Goal: Transaction & Acquisition: Purchase product/service

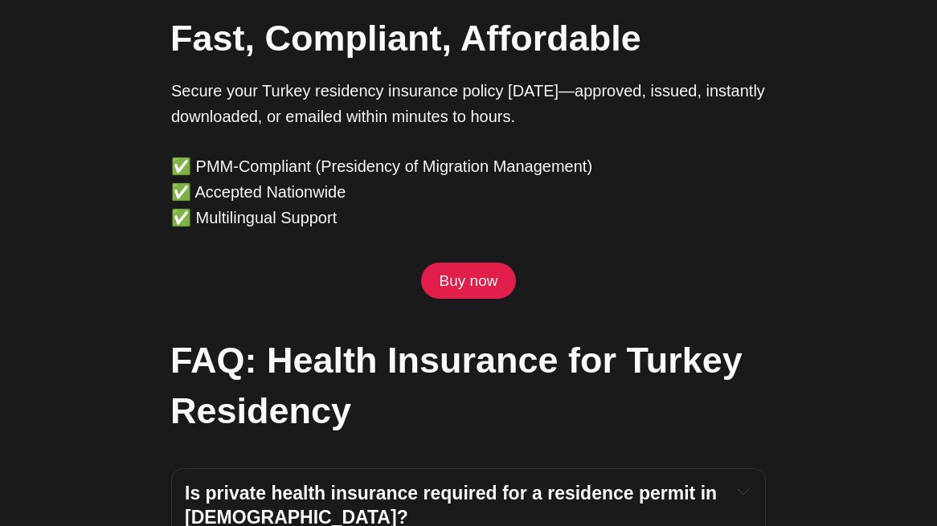
scroll to position [5132, 0]
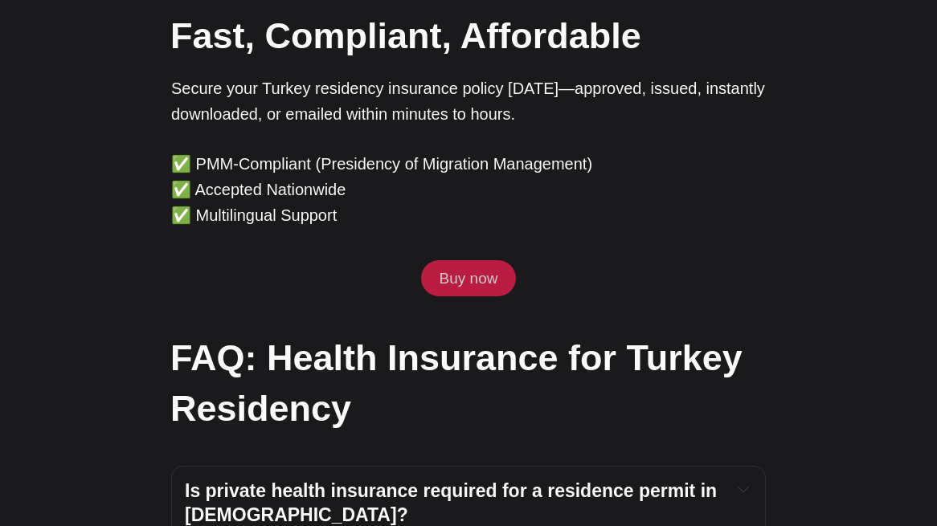
click at [489, 260] on link "Buy now" at bounding box center [468, 278] width 95 height 37
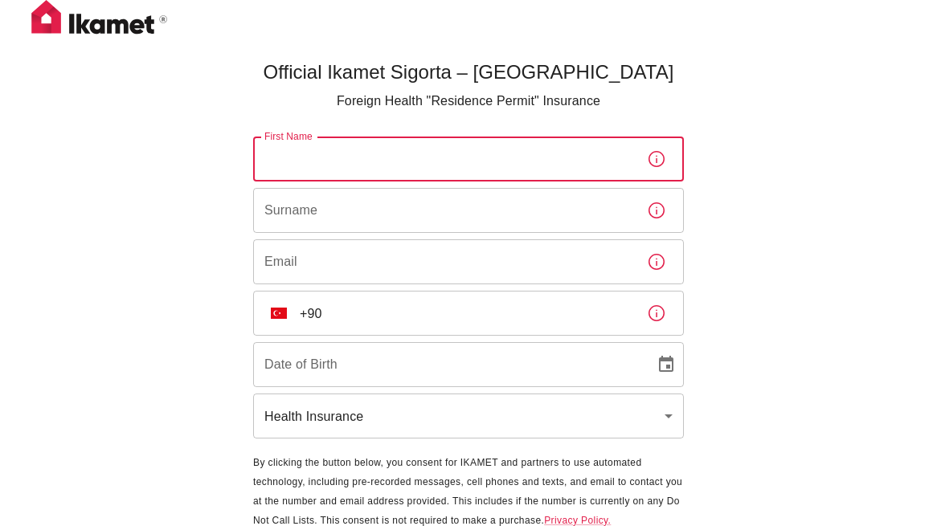
click at [464, 156] on input "First Name" at bounding box center [443, 159] width 381 height 45
type input "Ekaterina"
type input "Vorobeva"
type input "katjavvor@gmail.com"
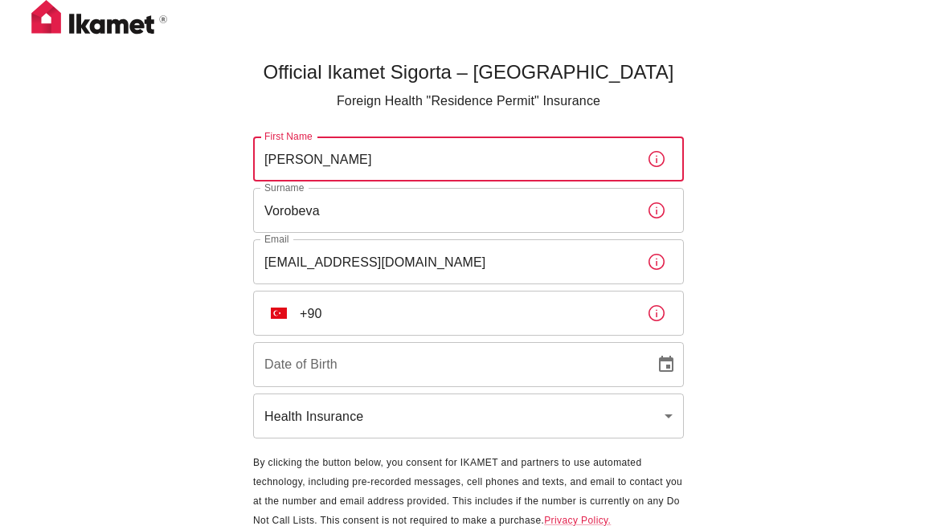
scroll to position [61, 0]
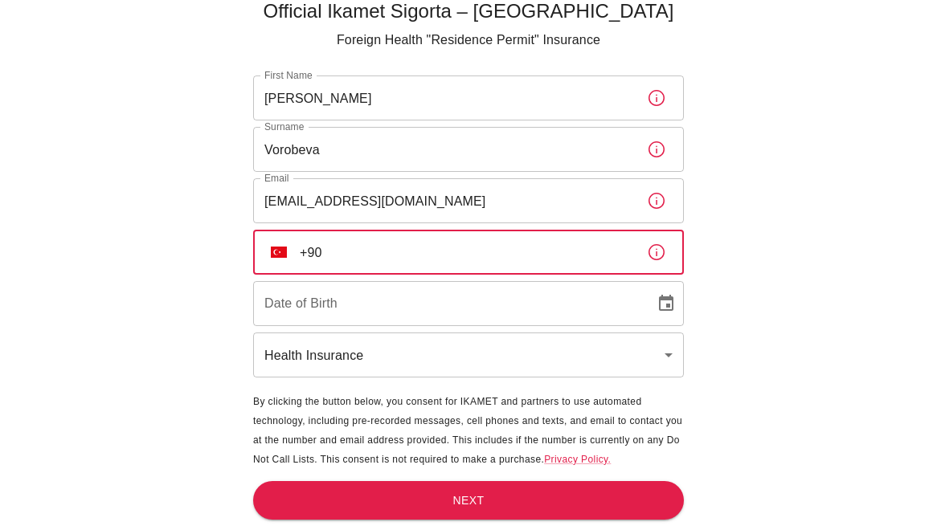
click at [398, 240] on input "+90" at bounding box center [467, 252] width 334 height 45
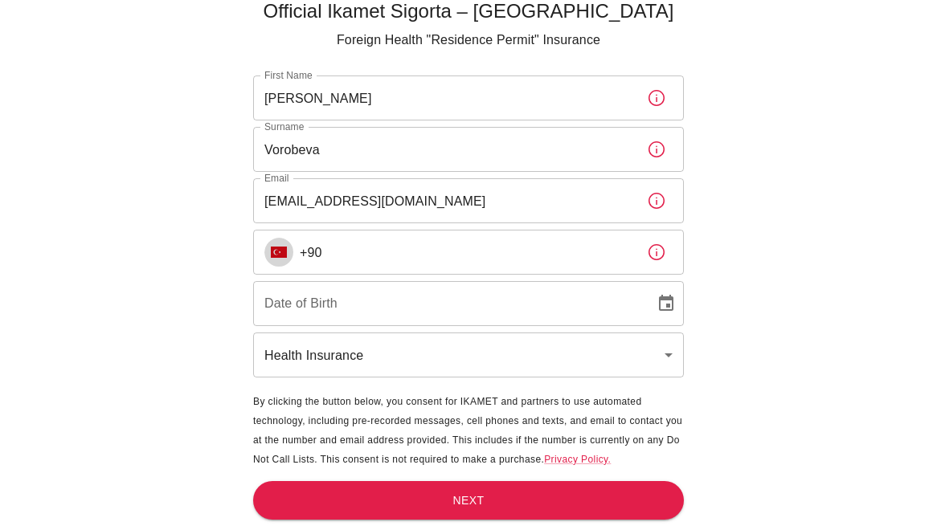
click at [288, 250] on button "TR" at bounding box center [278, 252] width 29 height 29
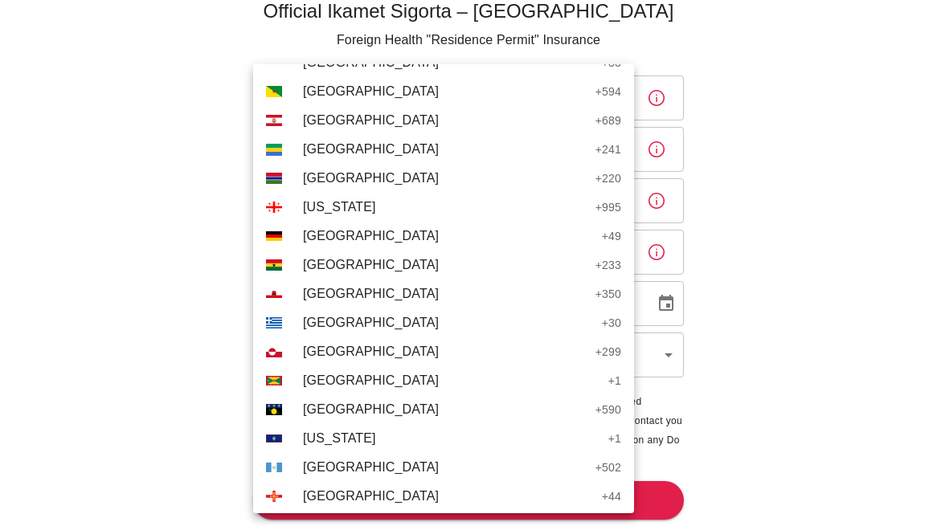
scroll to position [2344, 0]
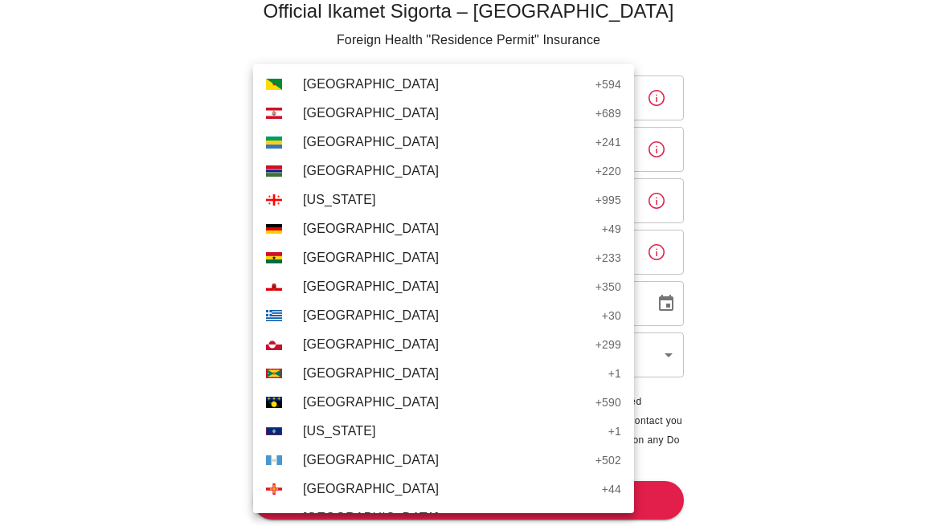
click at [340, 225] on span "Germany" at bounding box center [448, 228] width 291 height 19
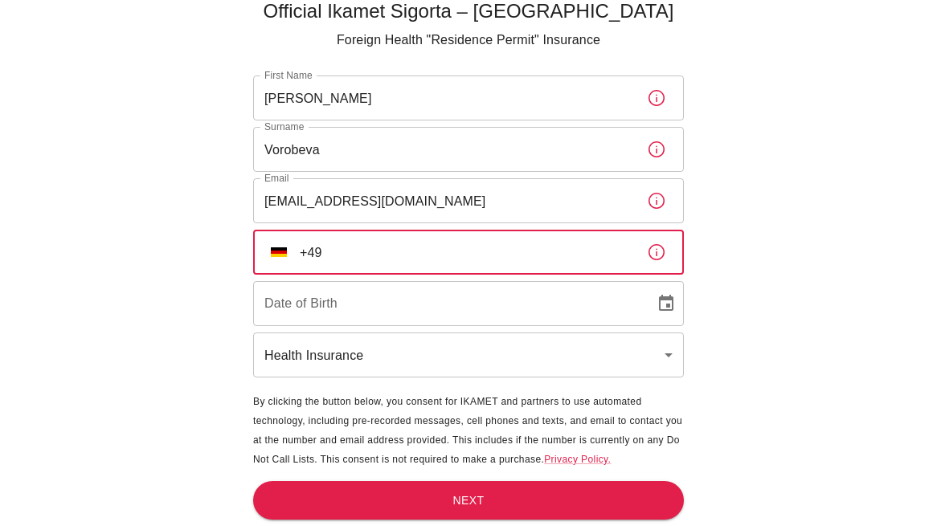
click at [411, 252] on input "+49" at bounding box center [467, 252] width 334 height 45
type input "+49 1512 6398836"
click at [435, 298] on input "DD/MM/YYYY" at bounding box center [448, 303] width 391 height 45
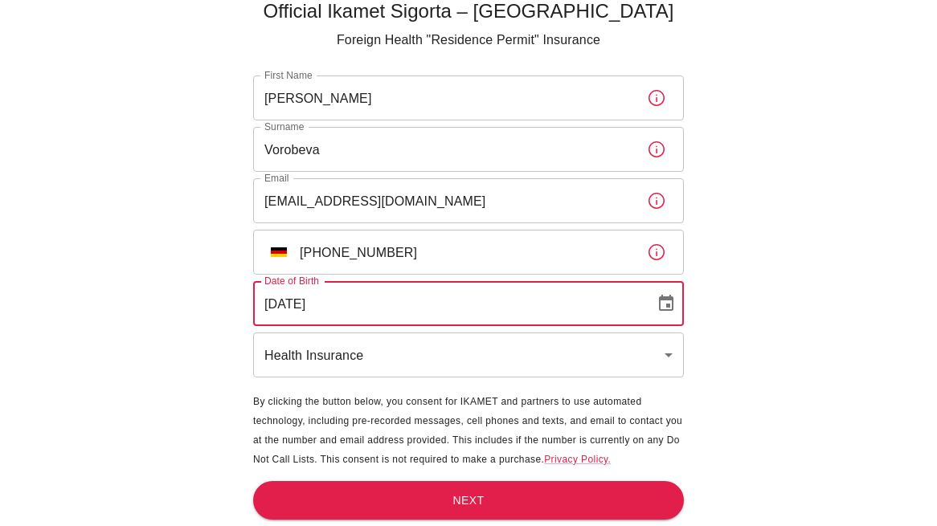
type input "07/06/1991"
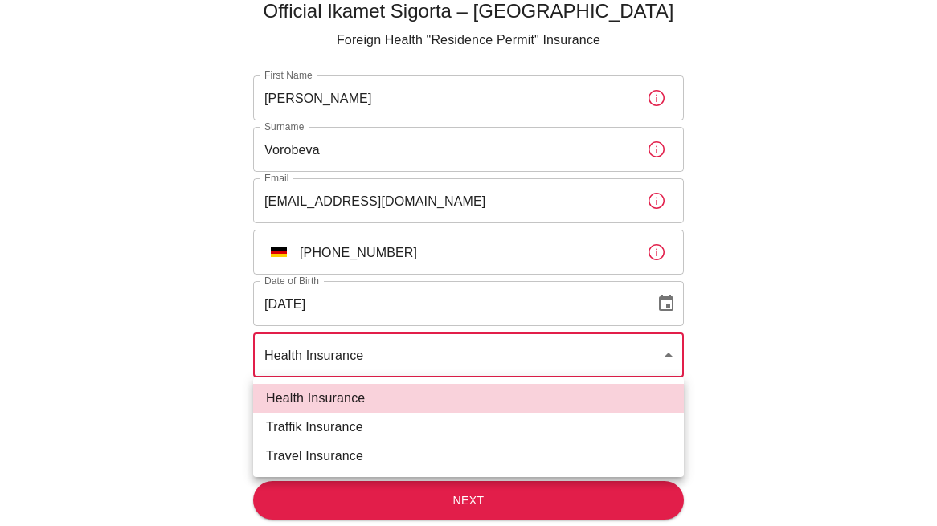
click at [423, 352] on body "Official Ikamet Sigorta – Turkey Foreign Health "Residence Permit" Insurance Fi…" at bounding box center [468, 232] width 937 height 587
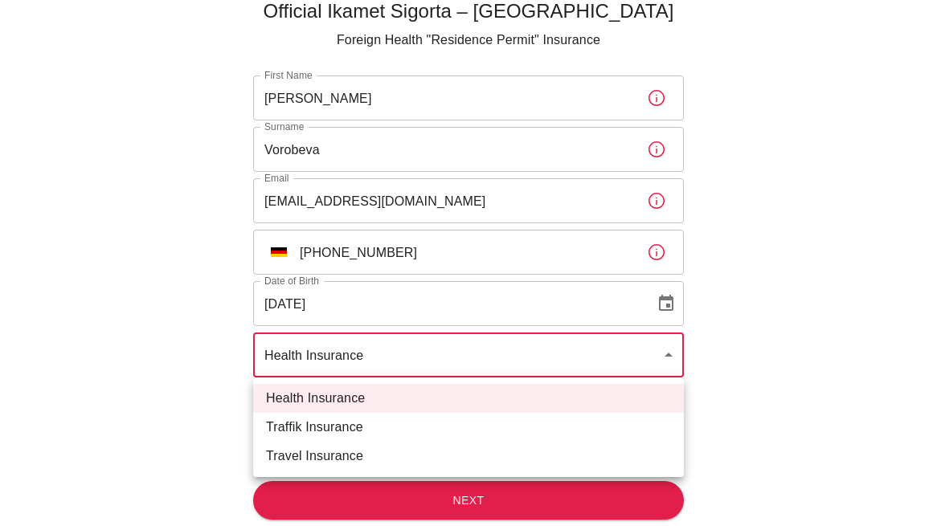
click at [355, 396] on li "Health Insurance" at bounding box center [468, 398] width 431 height 29
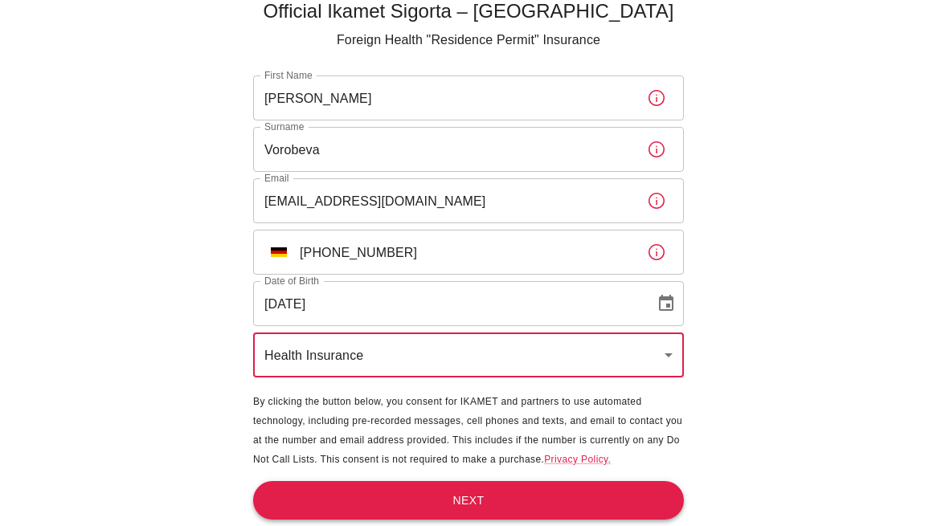
click at [483, 501] on button "Next" at bounding box center [468, 500] width 431 height 39
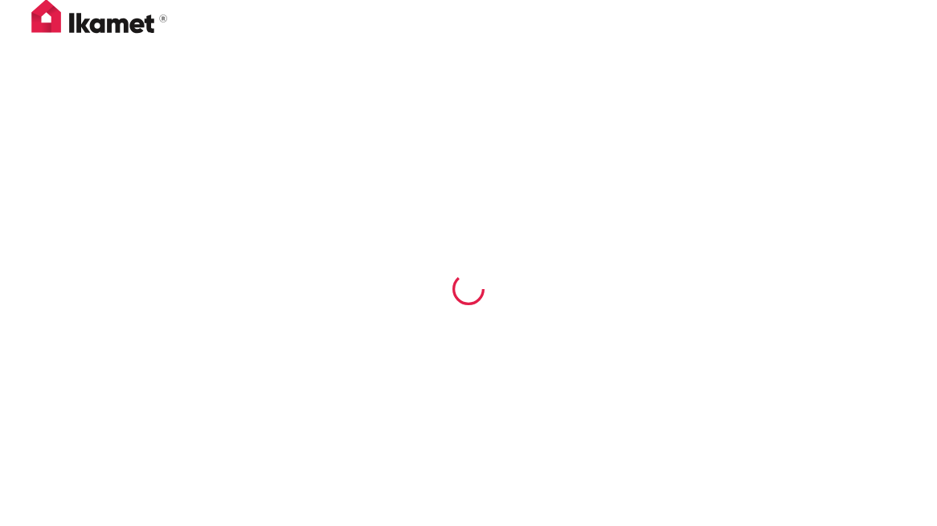
scroll to position [0, 0]
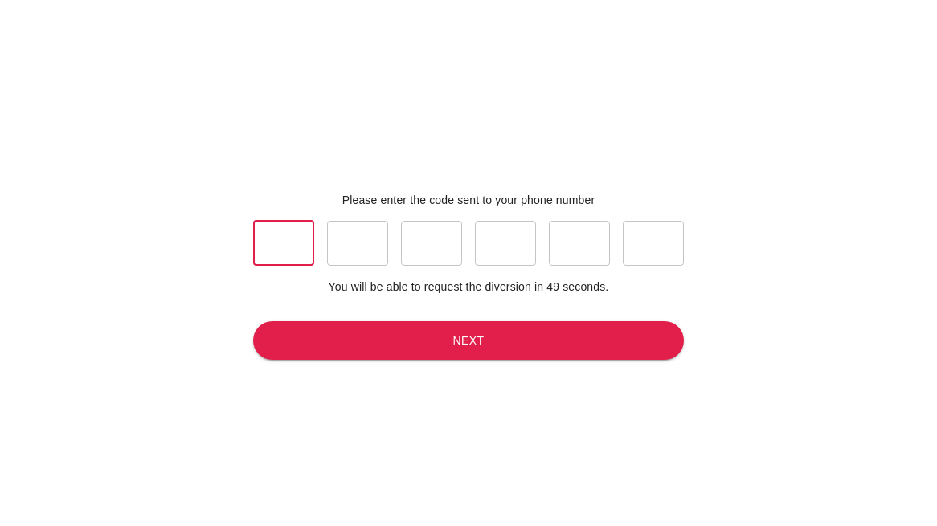
click at [282, 235] on input "text" at bounding box center [283, 243] width 61 height 45
type input "2"
type input "4"
type input "5"
type input "2"
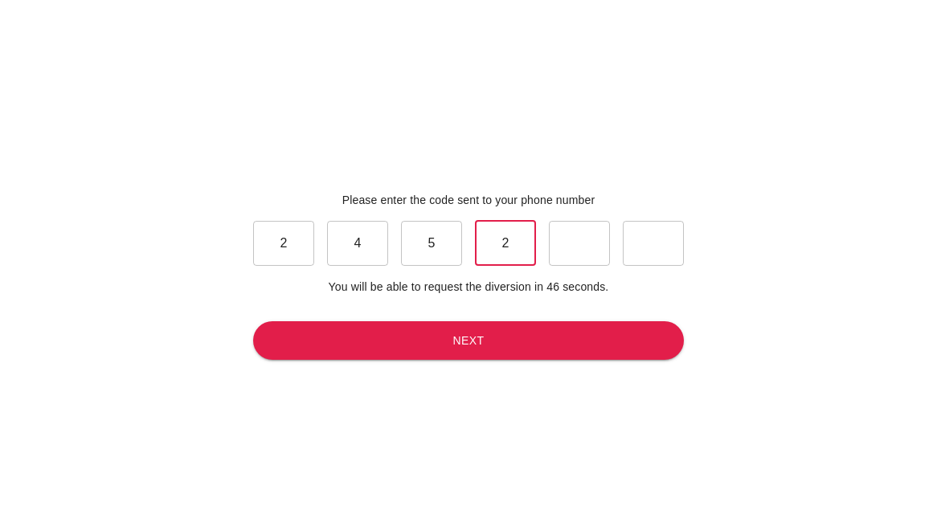
type input "2"
type input "7"
click at [471, 350] on button "Next" at bounding box center [468, 340] width 431 height 39
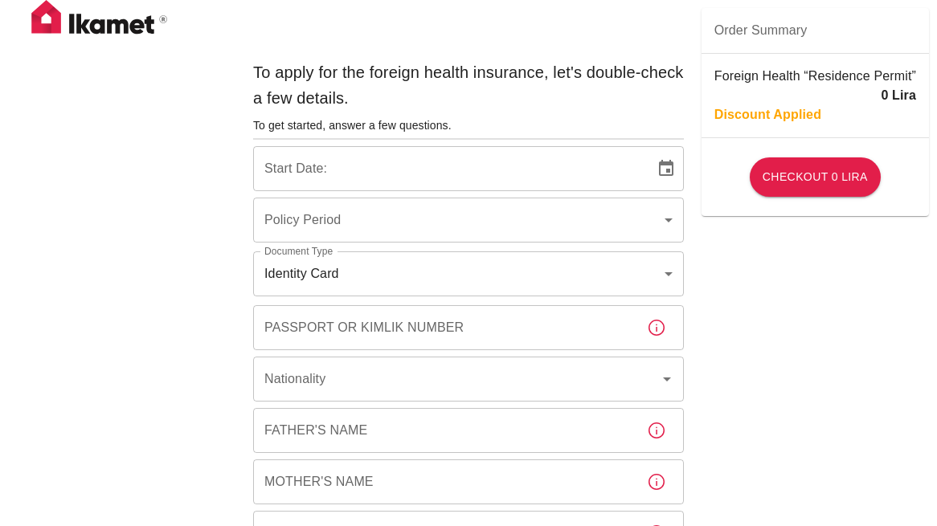
type input "b7343ef8-d55e-4554-96a8-76e30347e985"
click at [763, 80] on p "Foreign Health “Residence Permit”" at bounding box center [815, 76] width 202 height 19
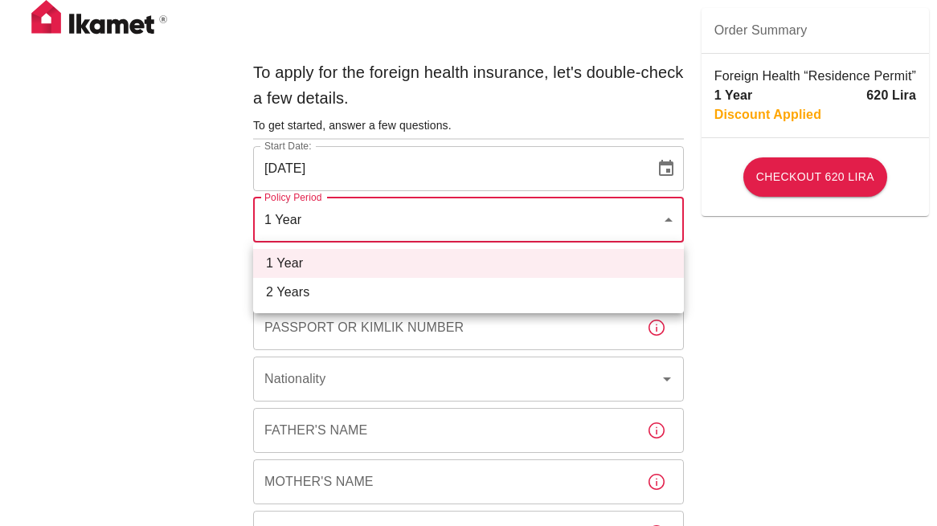
click at [353, 260] on li "1 Year" at bounding box center [468, 263] width 431 height 29
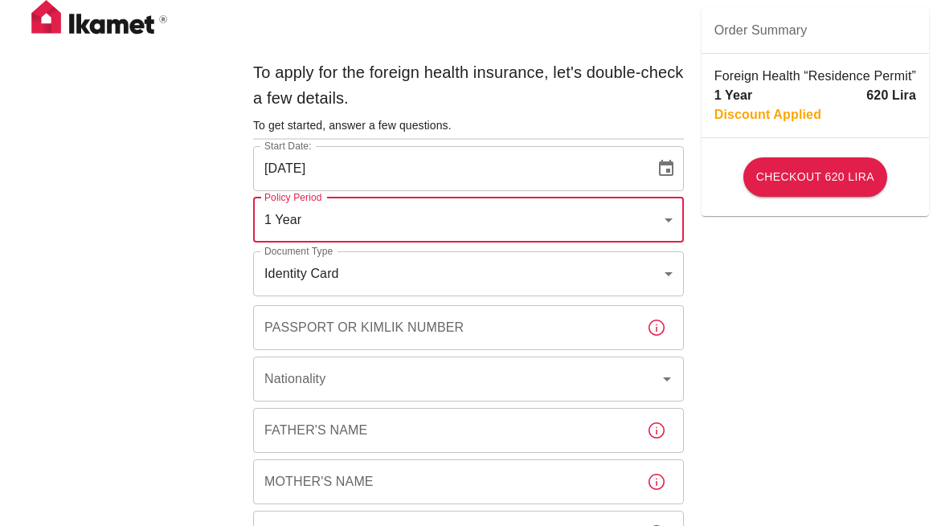
click at [658, 174] on icon "Choose date, selected date is Sep 17, 2025" at bounding box center [665, 168] width 19 height 19
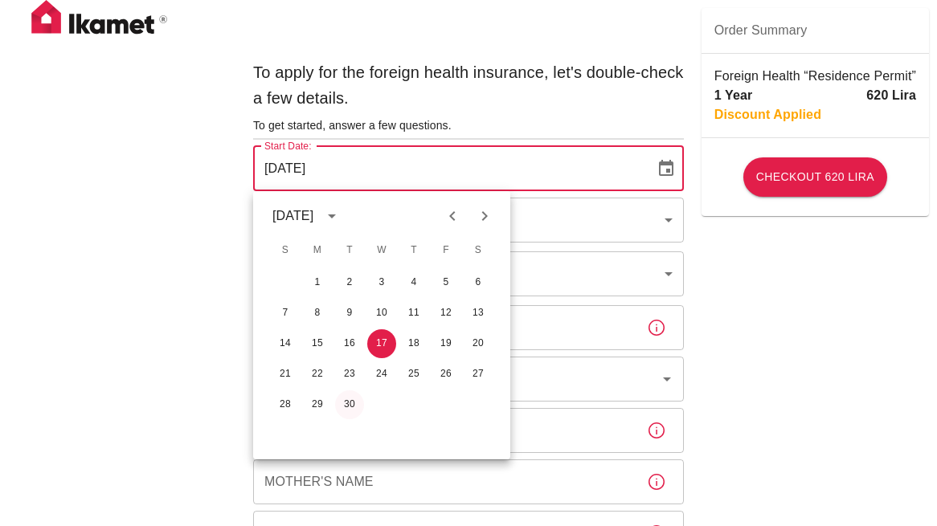
click at [342, 405] on button "30" at bounding box center [349, 405] width 29 height 29
type input "30/09/2025"
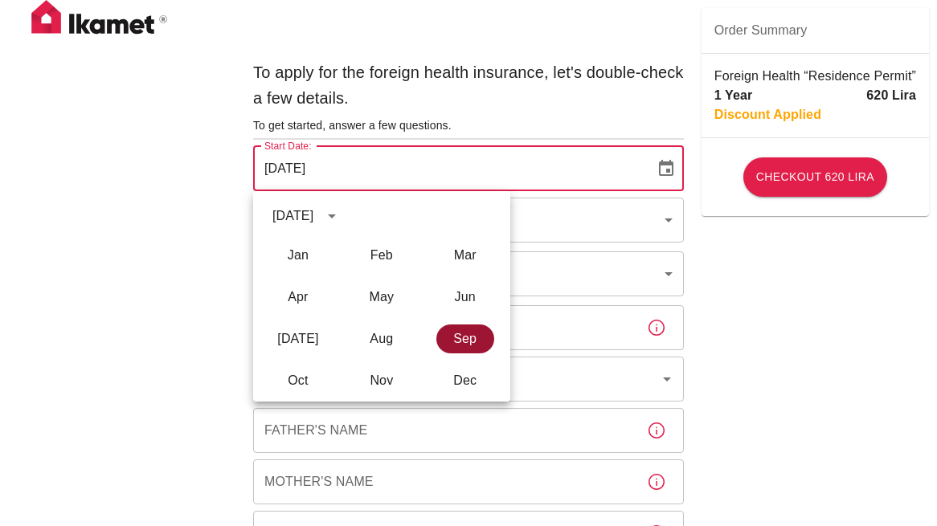
click at [460, 335] on button "Sep" at bounding box center [465, 339] width 58 height 29
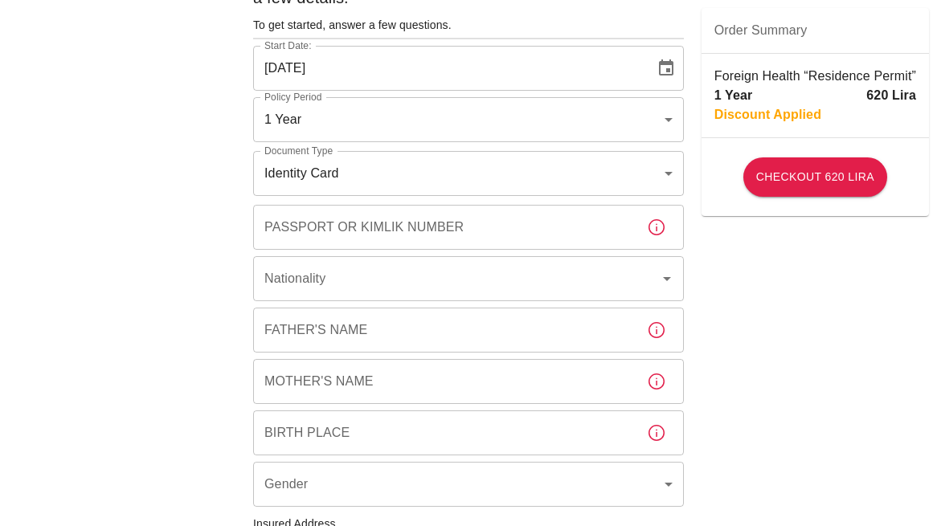
scroll to position [108, 0]
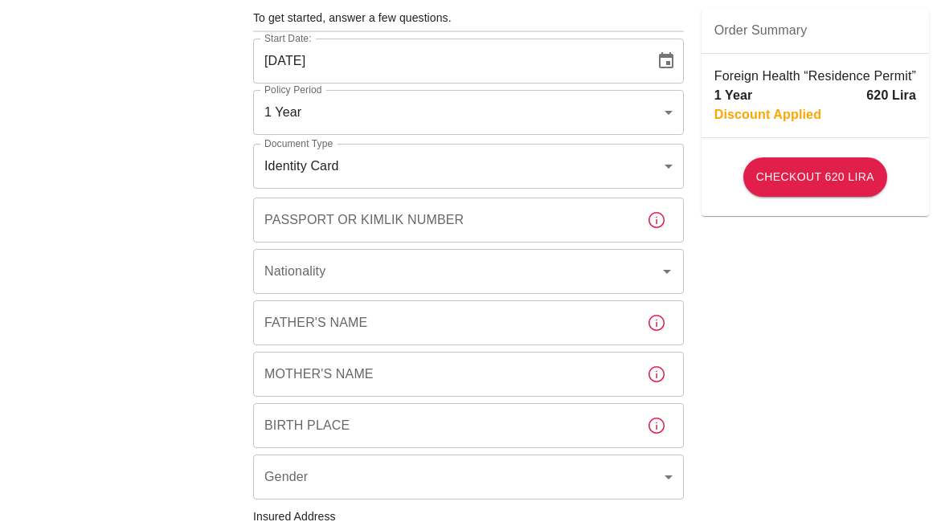
click at [552, 168] on body "To apply for the foreign health insurance, let's double-check a few details. To…" at bounding box center [468, 514] width 937 height 1245
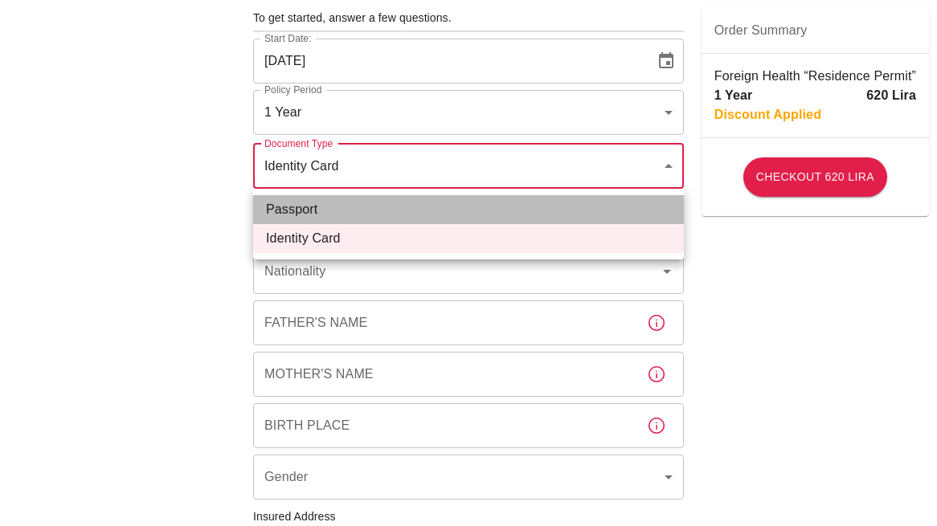
click at [302, 207] on li "Passport" at bounding box center [468, 209] width 431 height 29
type input "passport"
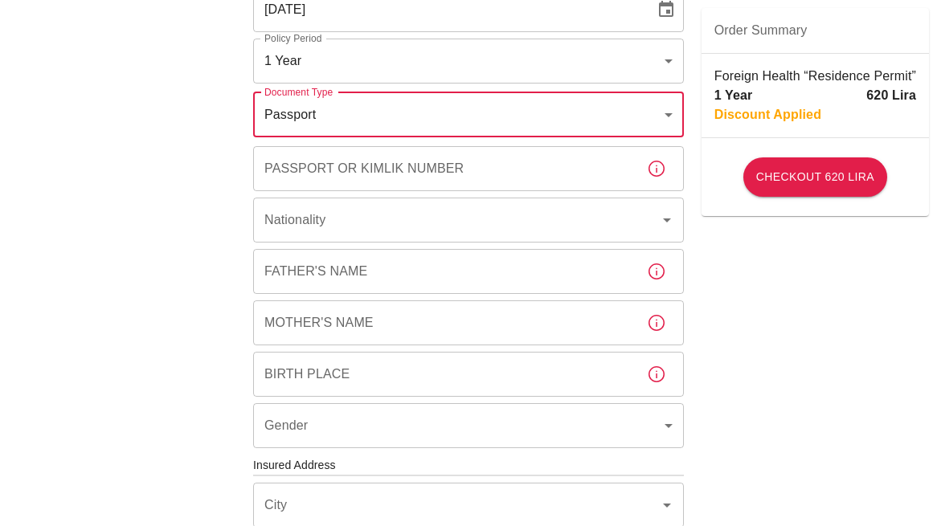
scroll to position [181, 0]
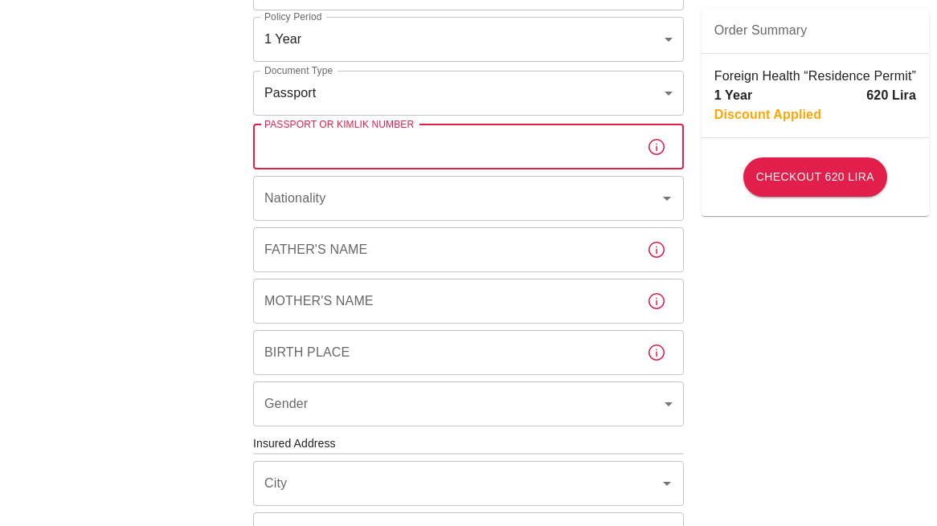
click at [480, 146] on input "Passport or Kimlik Number" at bounding box center [443, 147] width 381 height 45
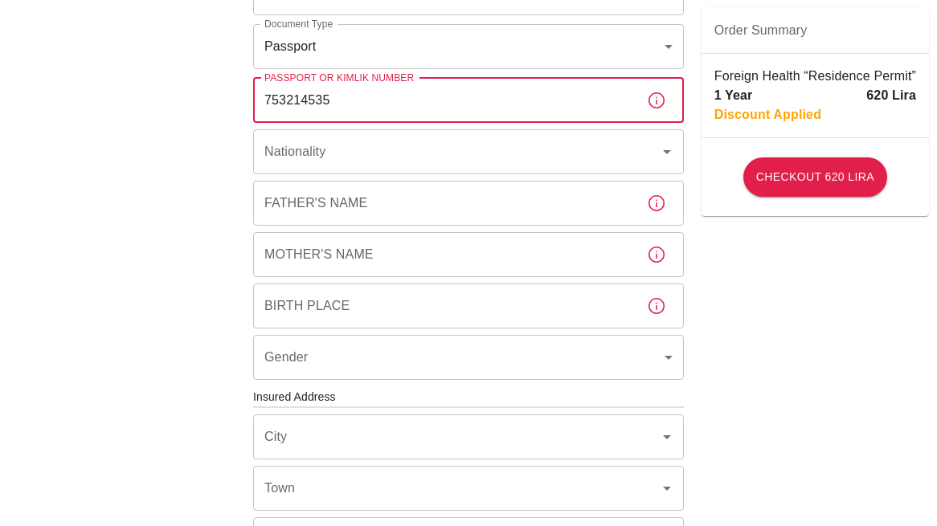
scroll to position [230, 0]
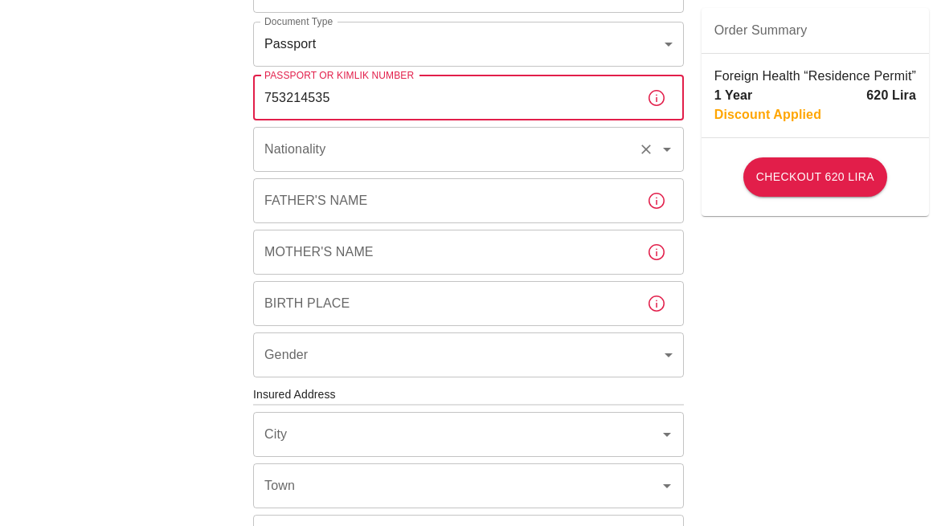
type input "753214535"
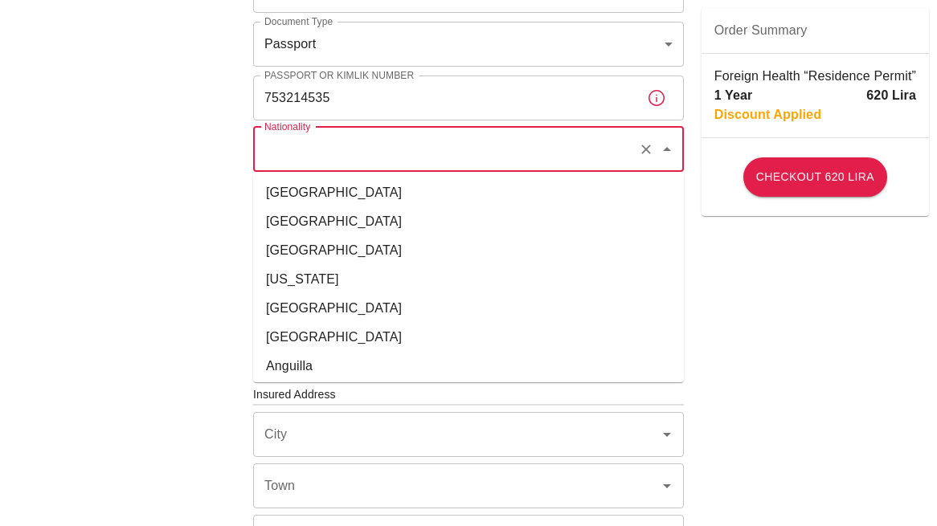
click at [490, 142] on input "Nationality" at bounding box center [445, 149] width 371 height 31
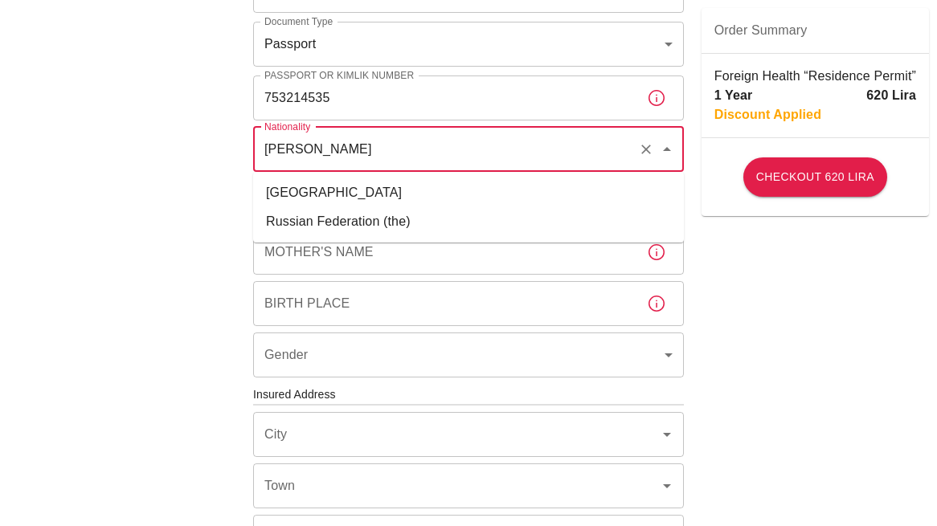
type input "Russia"
type input "Марьяновский р-н, п. Москаленский"
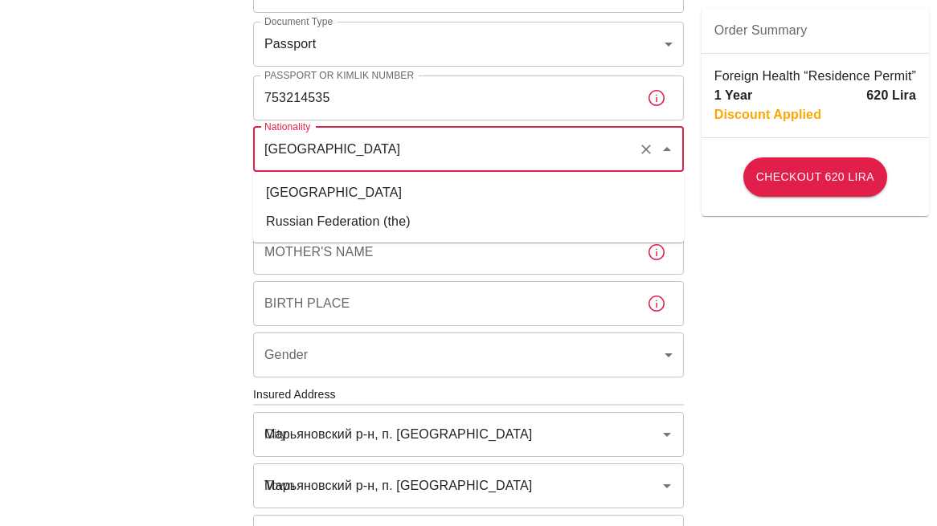
type input "31 Школьная"
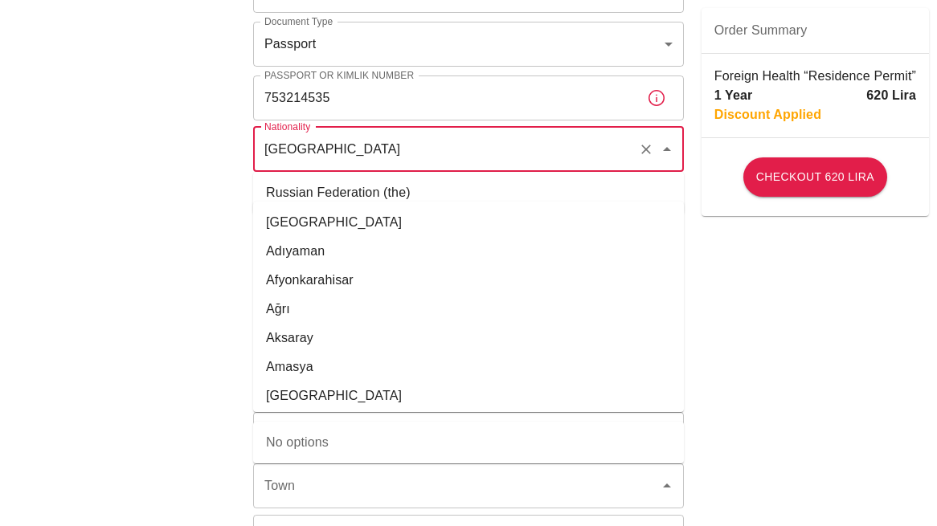
click at [364, 190] on li "Russian Federation (the)" at bounding box center [468, 192] width 431 height 29
type input "Russian Federation (the)"
click at [758, 280] on div "To apply for the foreign health insurance, let's double-check a few details. To…" at bounding box center [468, 392] width 937 height 1245
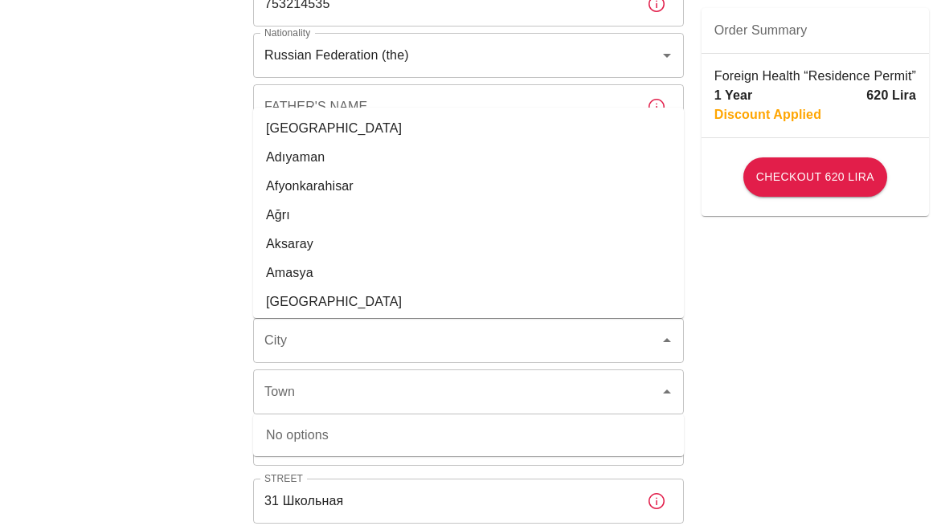
scroll to position [330, 0]
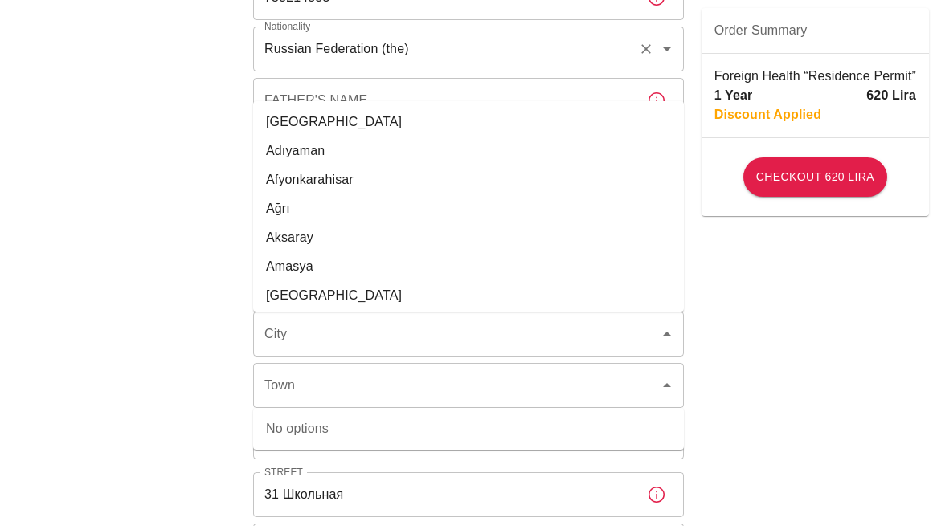
click at [546, 61] on input "Russian Federation (the)" at bounding box center [445, 49] width 371 height 31
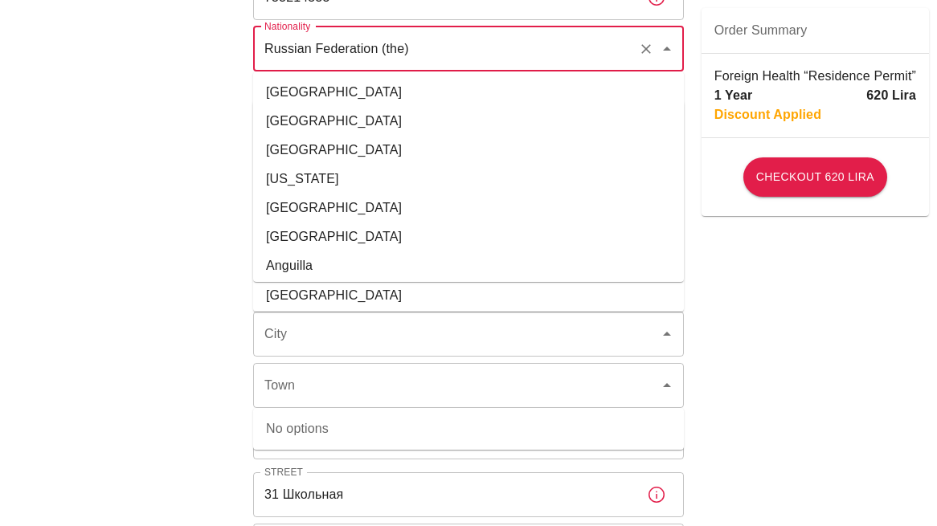
scroll to position [5061, 0]
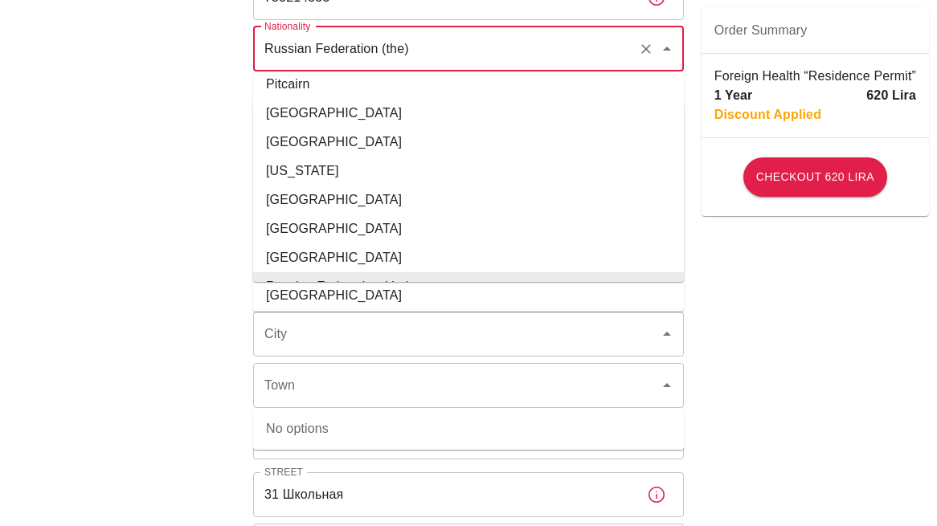
click at [399, 272] on li "Russian Federation (the)" at bounding box center [468, 286] width 431 height 29
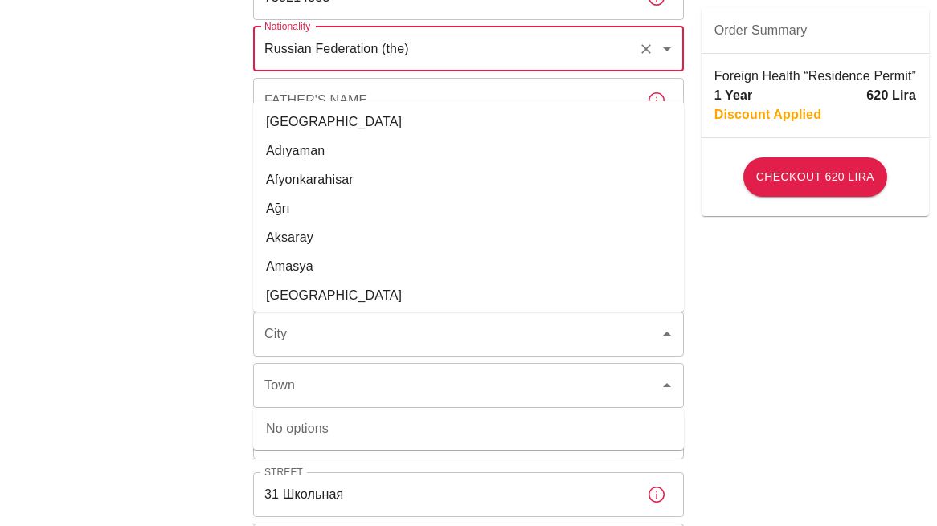
click at [855, 415] on div "To apply for the foreign health insurance, let's double-check a few details. To…" at bounding box center [468, 292] width 937 height 1245
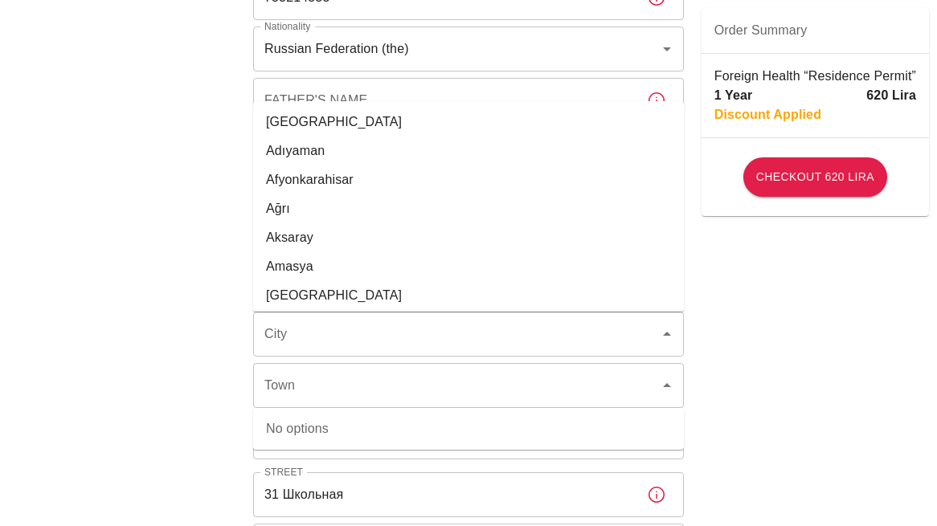
click at [820, 380] on div "To apply for the foreign health insurance, let's double-check a few details. To…" at bounding box center [468, 292] width 937 height 1245
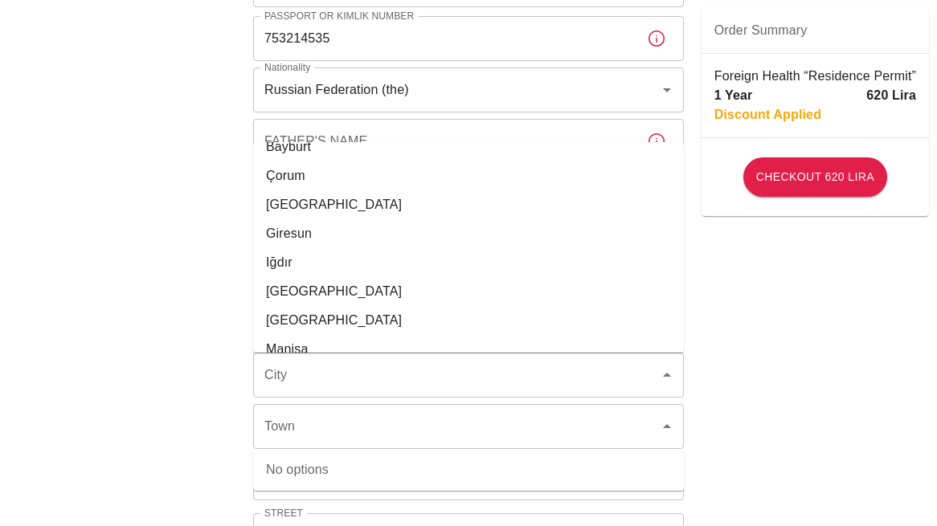
scroll to position [248, 0]
click at [419, 93] on input "Russian Federation (the)" at bounding box center [445, 90] width 371 height 31
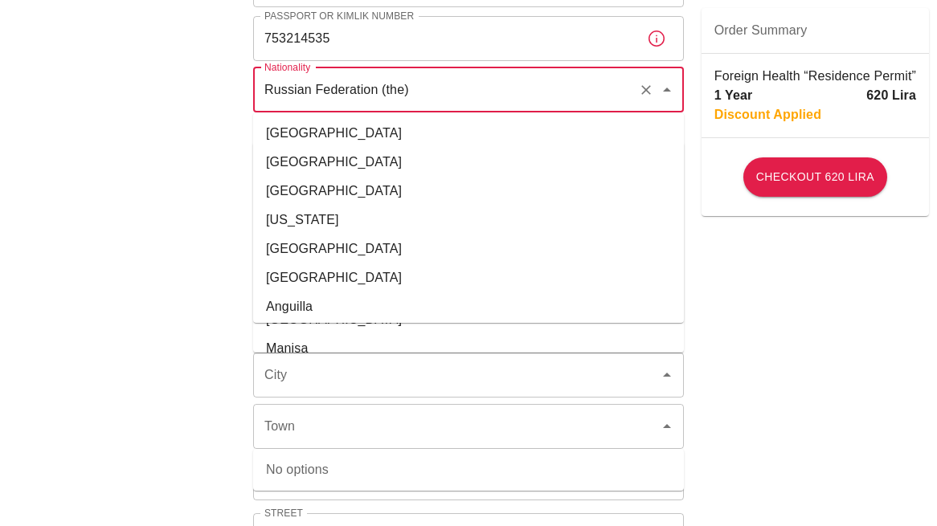
scroll to position [5061, 0]
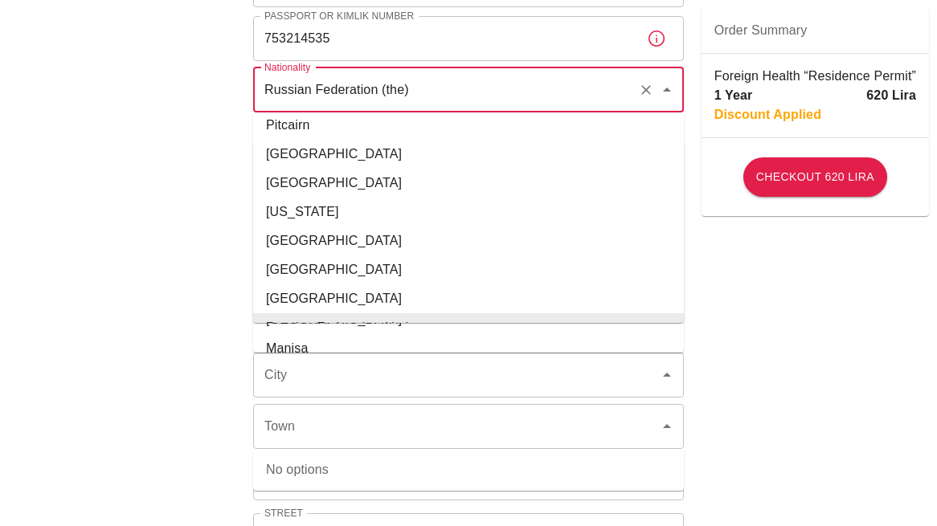
click at [350, 313] on li "Russian Federation (the)" at bounding box center [468, 327] width 431 height 29
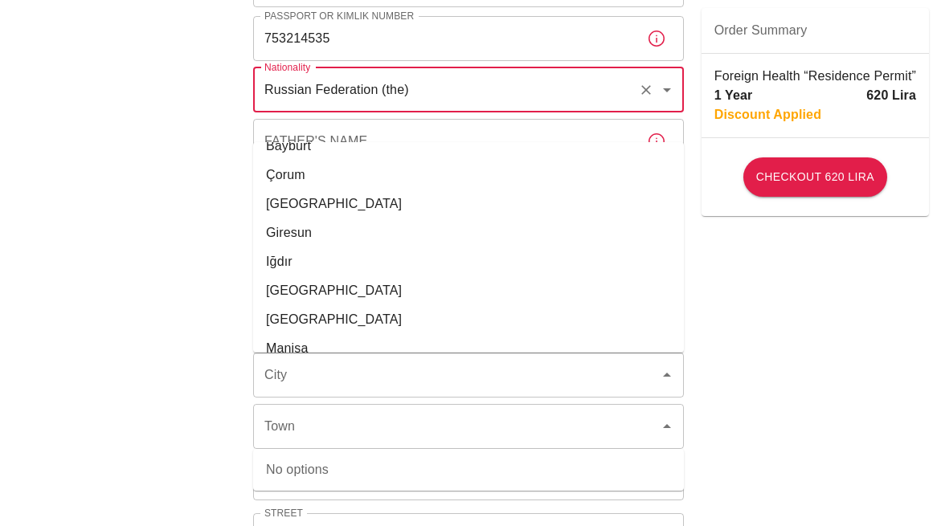
click at [152, 242] on div "To apply for the foreign health insurance, let's double-check a few details. To…" at bounding box center [468, 333] width 937 height 1245
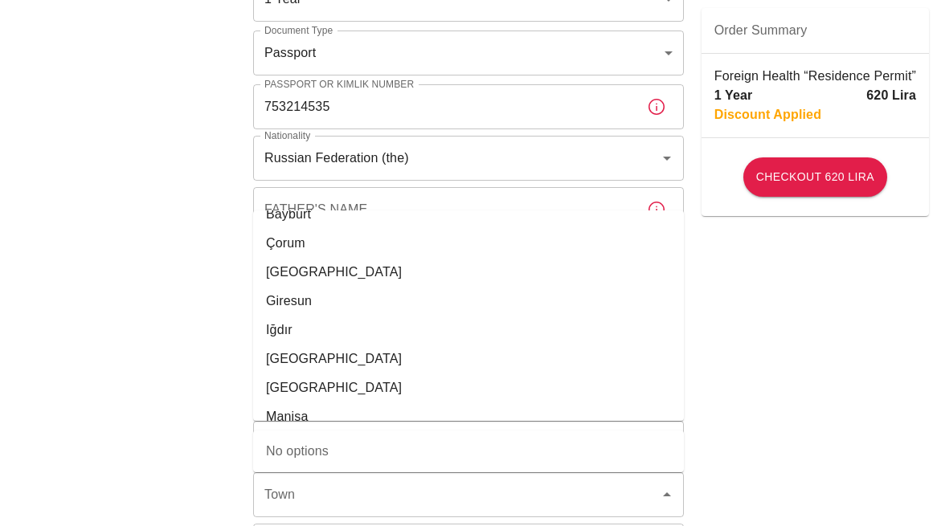
scroll to position [216, 0]
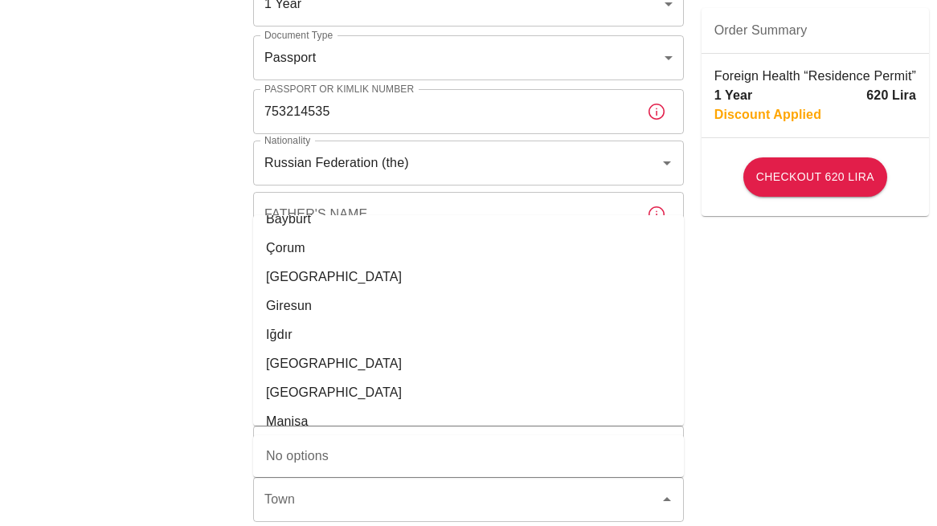
click at [791, 333] on div "To apply for the foreign health insurance, let's double-check a few details. To…" at bounding box center [468, 406] width 937 height 1245
click at [649, 159] on icon "Clear" at bounding box center [646, 163] width 10 height 10
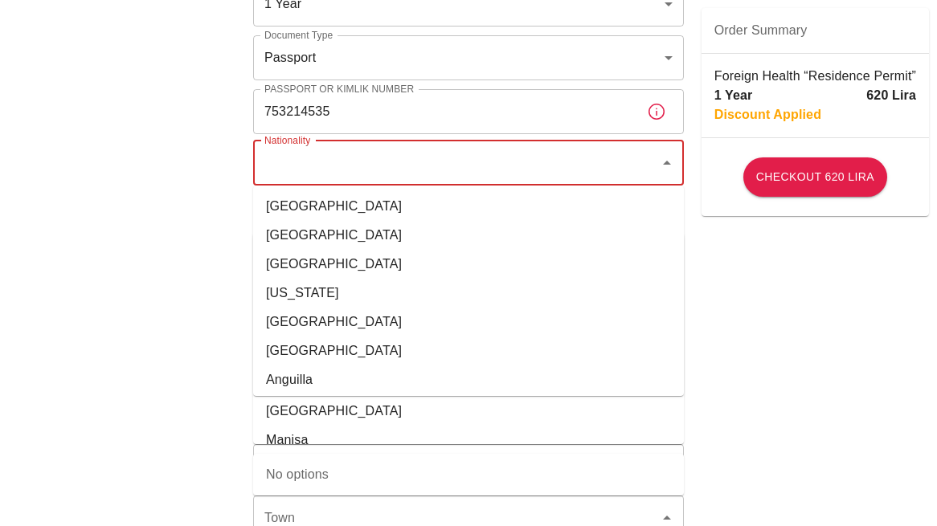
click at [530, 164] on input "Nationality" at bounding box center [456, 163] width 392 height 31
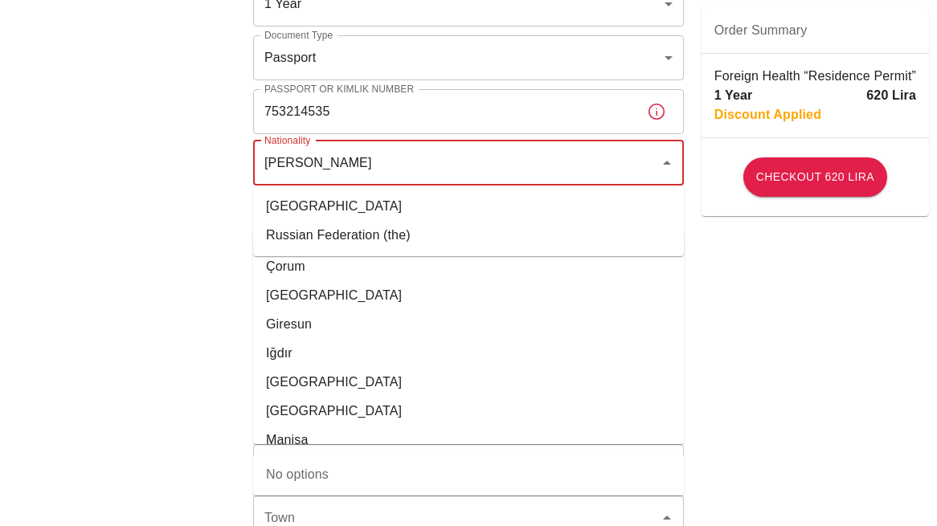
click at [297, 237] on li "Russian Federation (the)" at bounding box center [468, 235] width 431 height 29
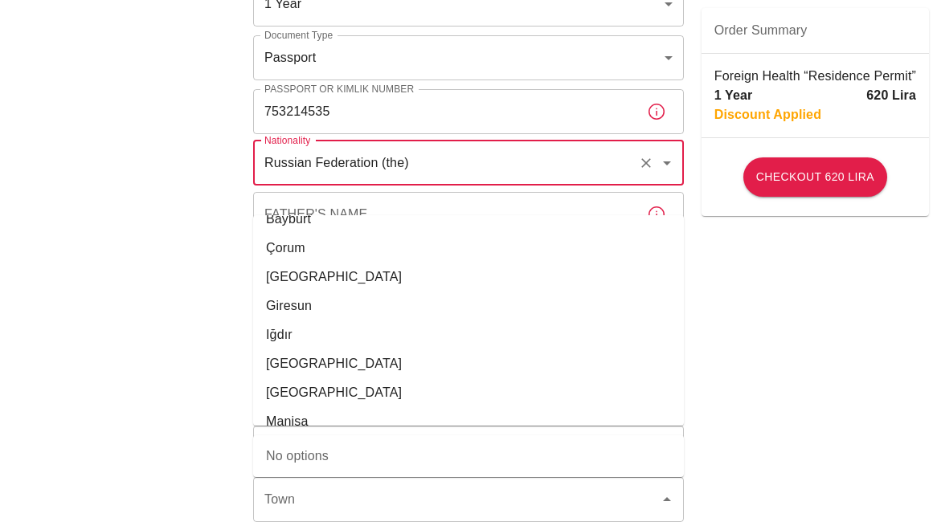
type input "Russian Federation (the)"
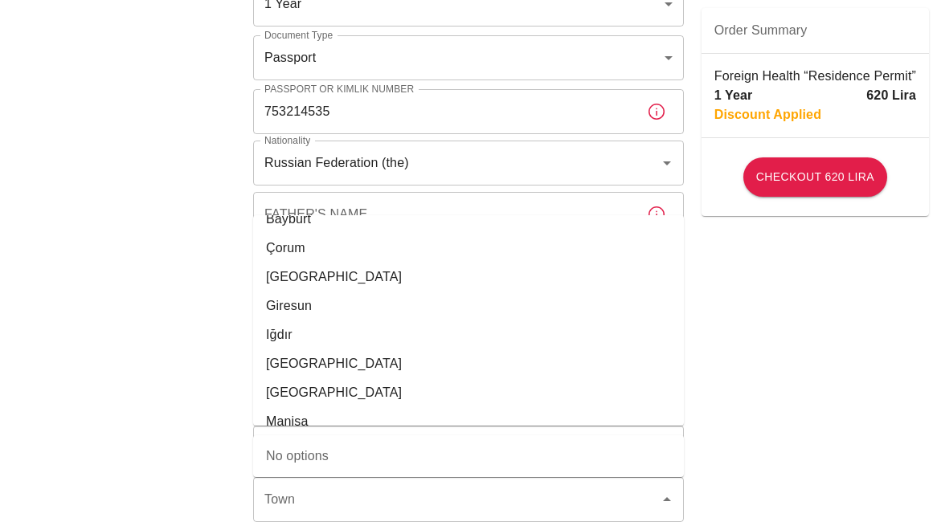
click at [146, 243] on div "To apply for the foreign health insurance, let's double-check a few details. To…" at bounding box center [468, 406] width 937 height 1245
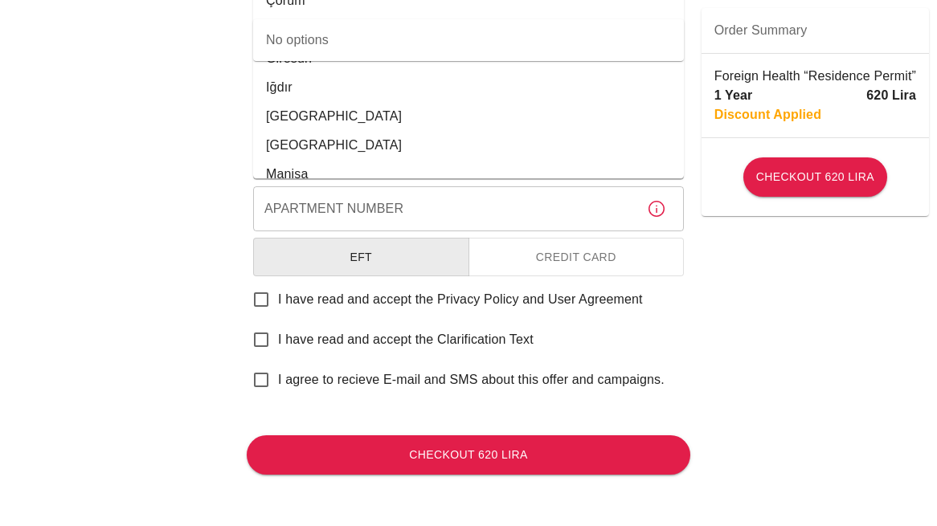
scroll to position [0, 0]
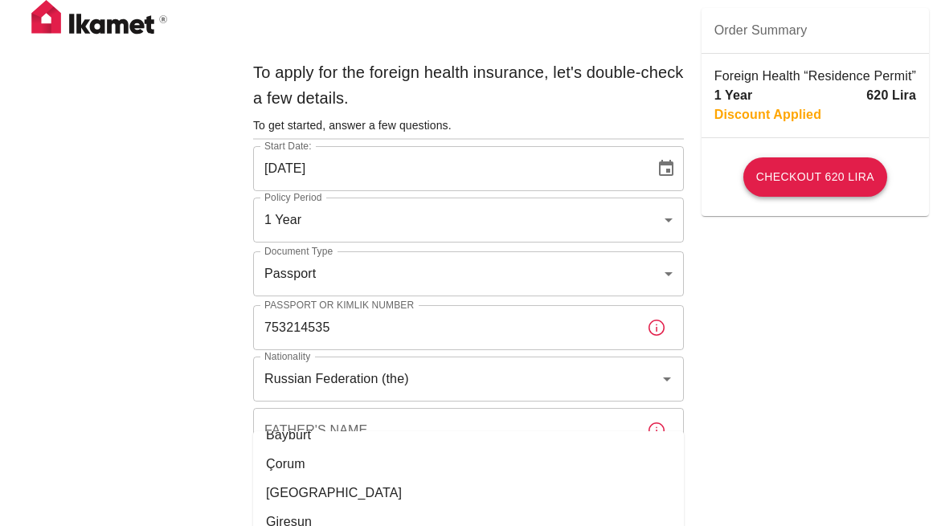
click at [811, 180] on button "Checkout 620 Lira" at bounding box center [815, 176] width 144 height 39
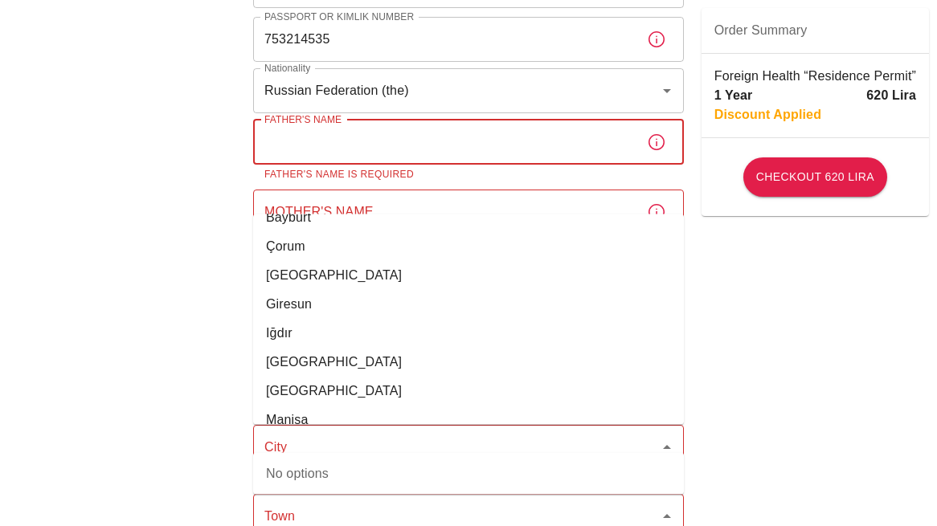
scroll to position [333, 0]
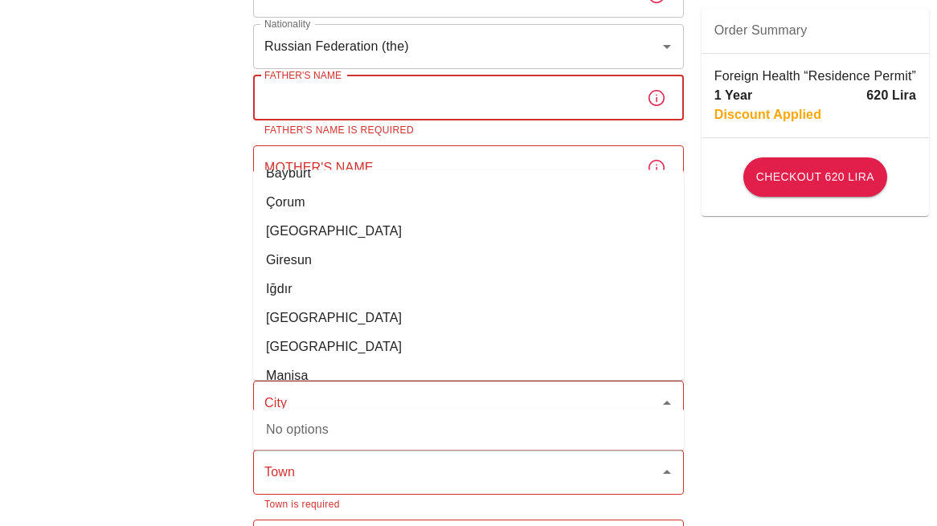
click at [312, 104] on input "Father's Name" at bounding box center [443, 98] width 381 height 45
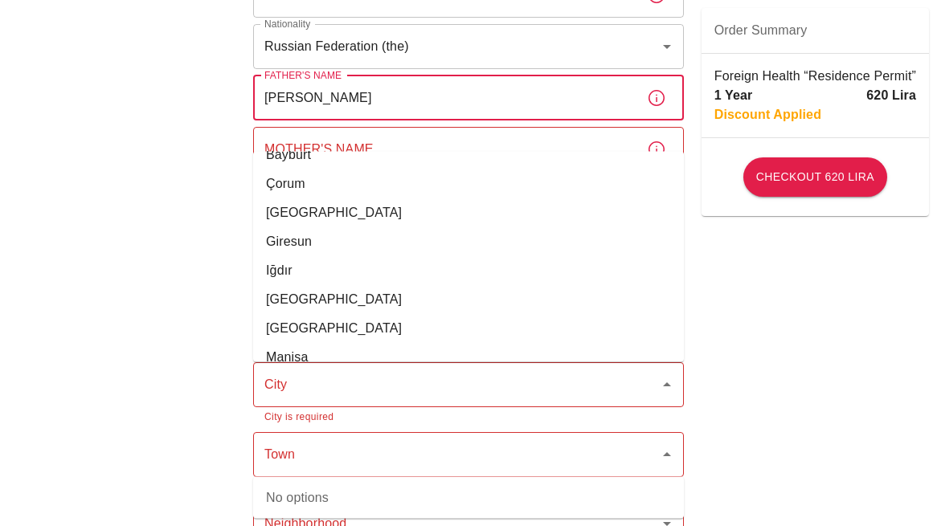
type input "Leonid"
click at [759, 277] on div "To apply for the foreign health insurance, let's double-check a few details. To…" at bounding box center [468, 362] width 937 height 1390
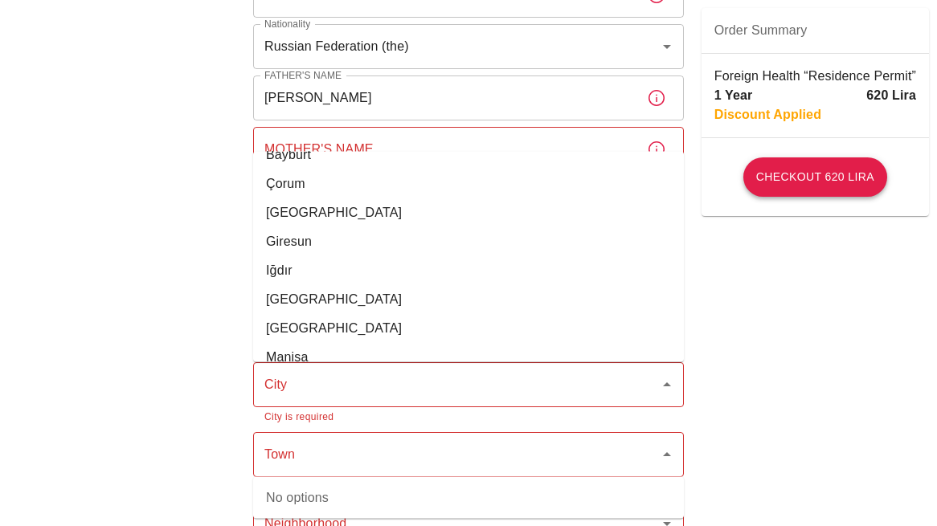
click at [832, 177] on button "Checkout 620 Lira" at bounding box center [815, 176] width 144 height 39
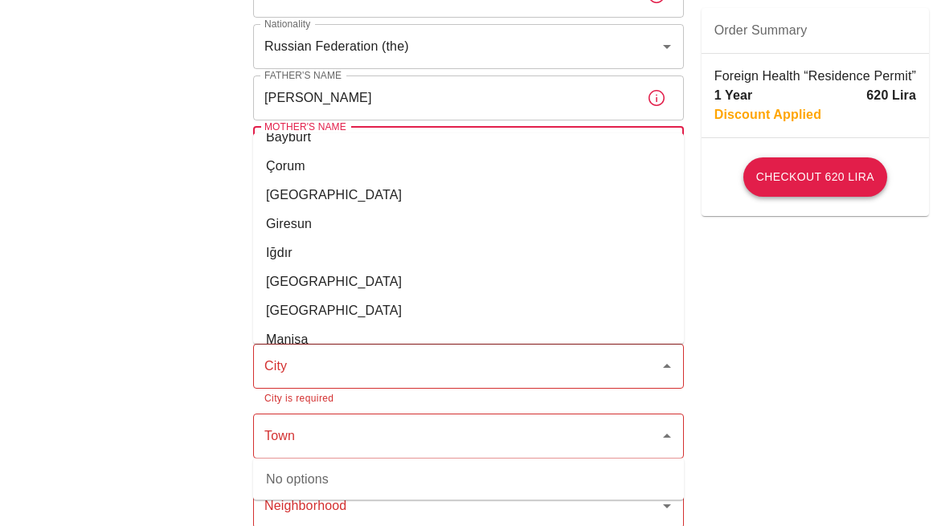
type input "Natalya"
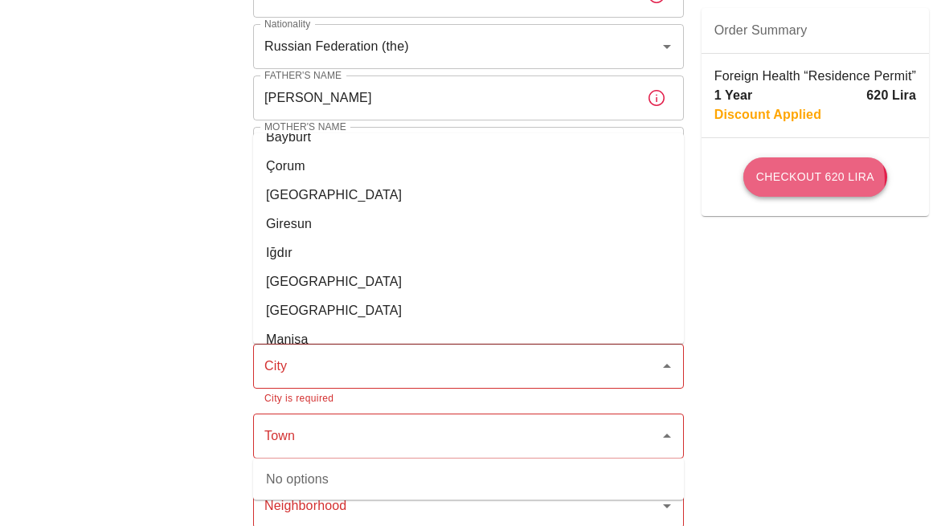
click at [815, 181] on button "Checkout 620 Lira" at bounding box center [815, 176] width 144 height 39
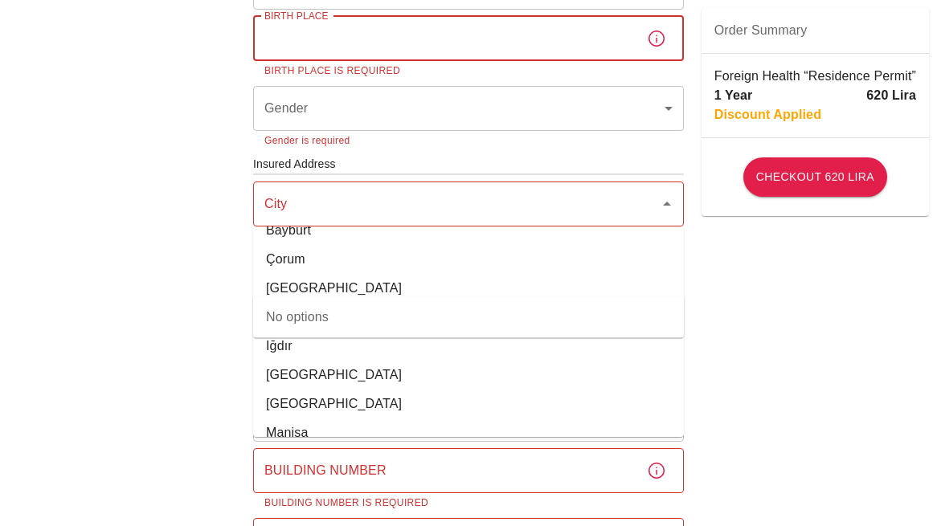
scroll to position [564, 0]
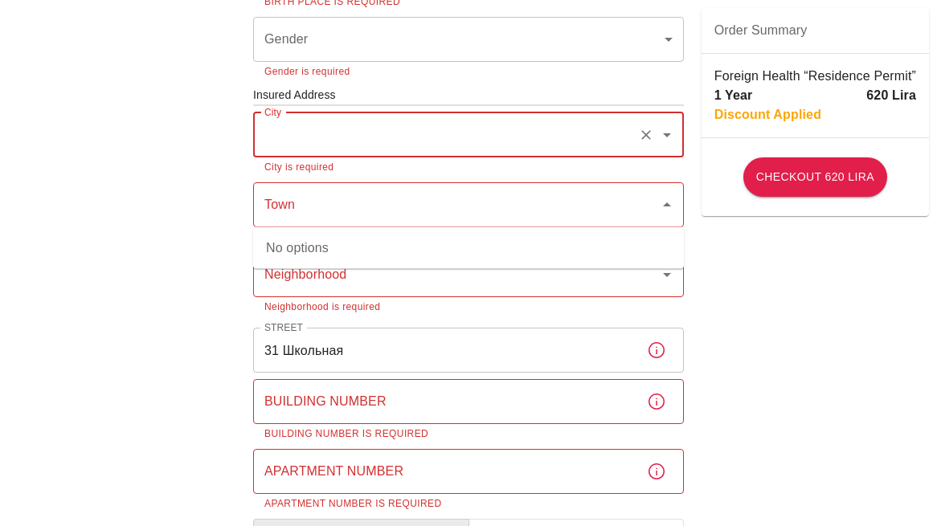
click at [598, 139] on input "City" at bounding box center [445, 135] width 371 height 31
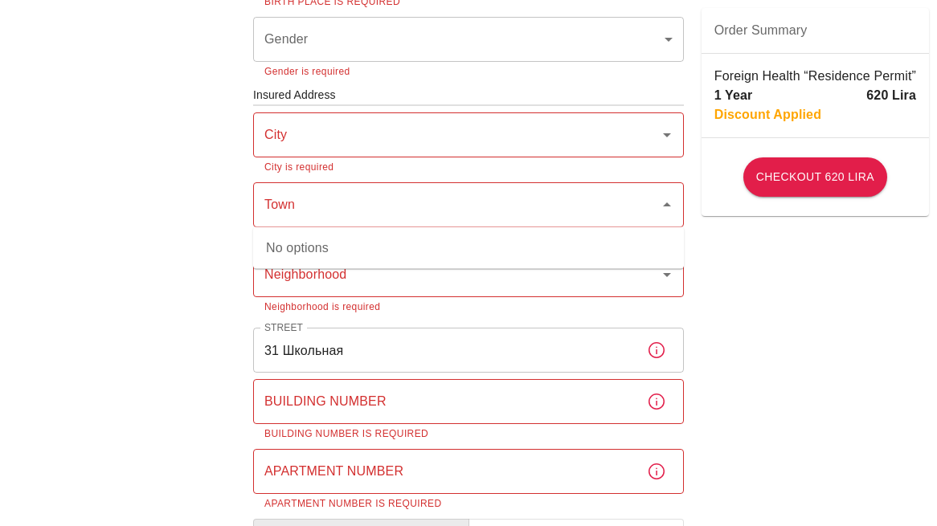
click at [812, 310] on div "To apply for the foreign health insurance, let's double-check a few details. To…" at bounding box center [468, 122] width 937 height 1372
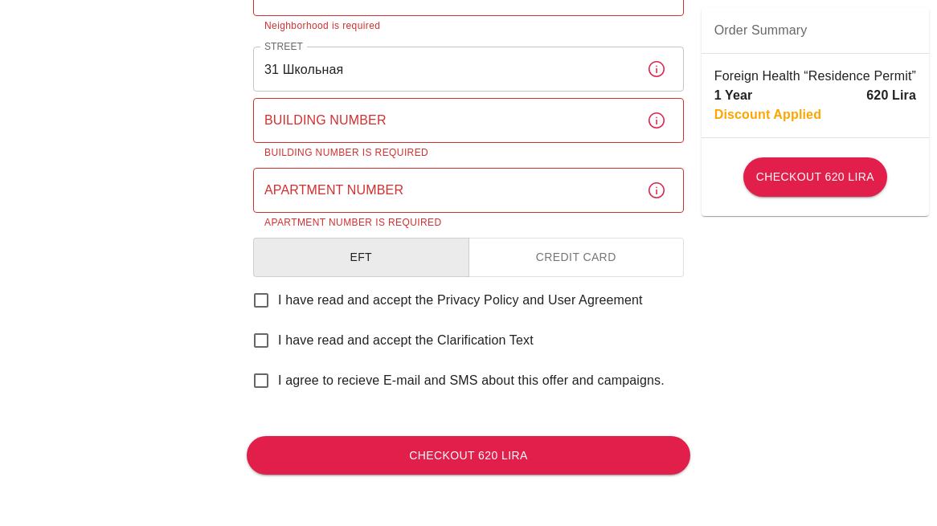
scroll to position [0, 0]
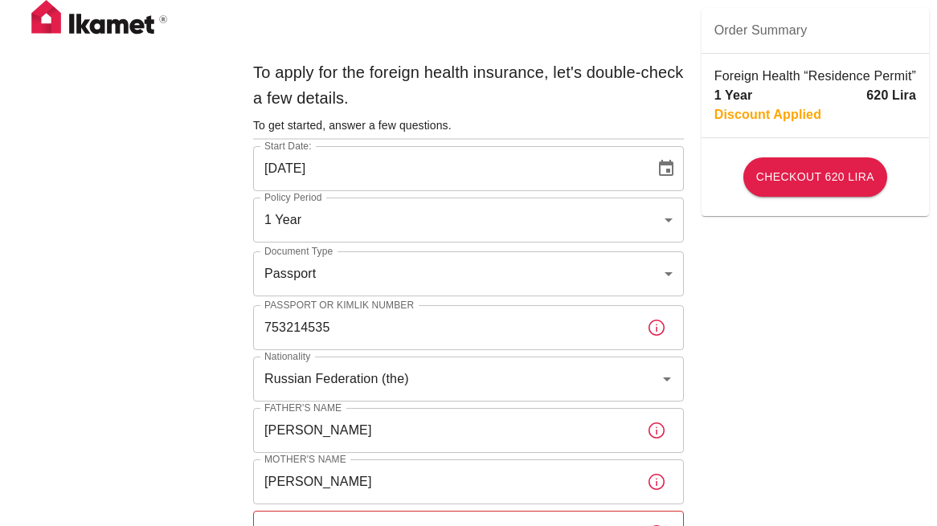
click at [104, 24] on img at bounding box center [99, 20] width 161 height 40
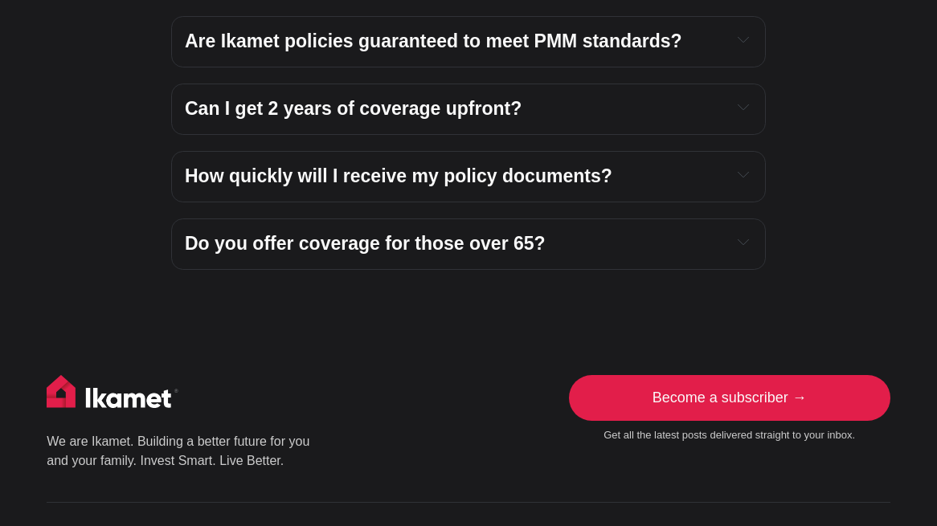
scroll to position [5672, 0]
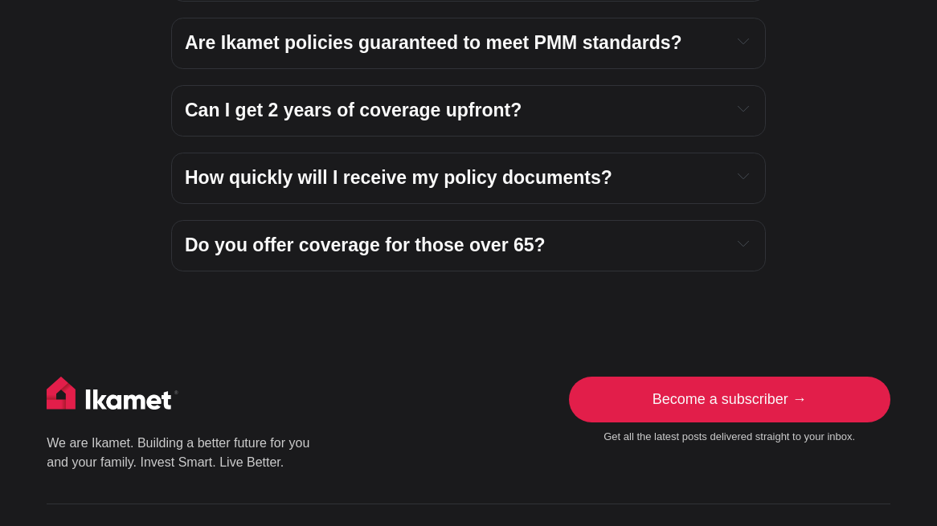
click at [654, 85] on div "Can I get 2 years of coverage upfront? Yes, we offer both 1-year and 2-year pol…" at bounding box center [468, 110] width 595 height 51
click at [759, 85] on div "Can I get 2 years of coverage upfront? Yes, we offer both 1-year and 2-year pol…" at bounding box center [468, 110] width 595 height 51
click at [742, 99] on button "Expand toggle to read content" at bounding box center [743, 108] width 18 height 19
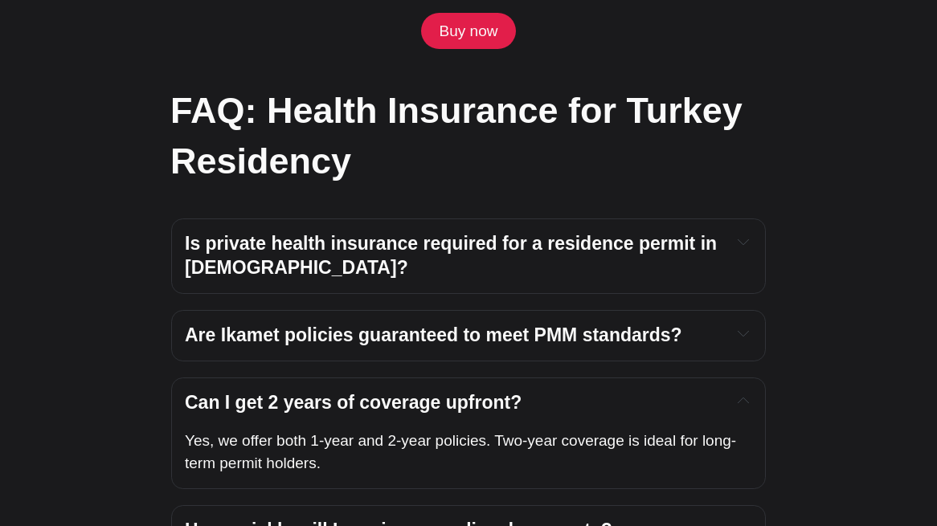
scroll to position [5364, 0]
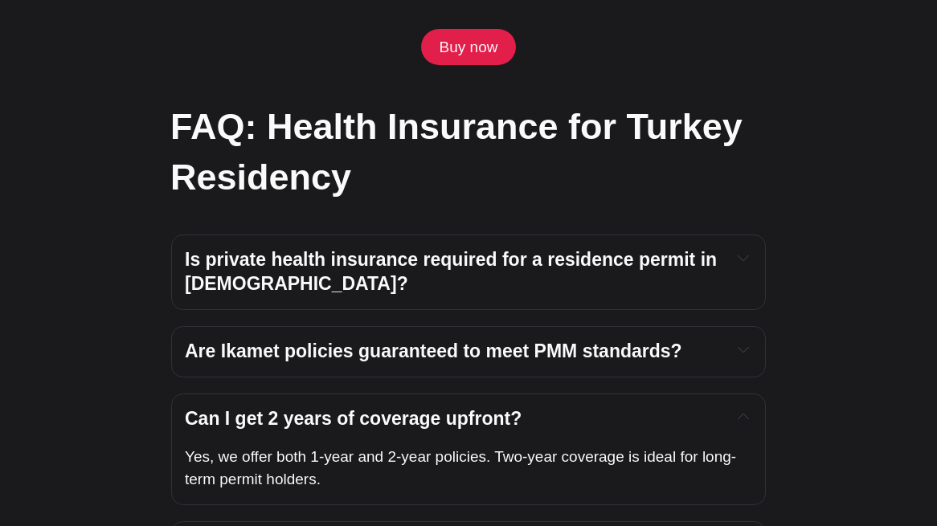
click at [742, 252] on icon "Expand toggle to read content" at bounding box center [743, 257] width 11 height 11
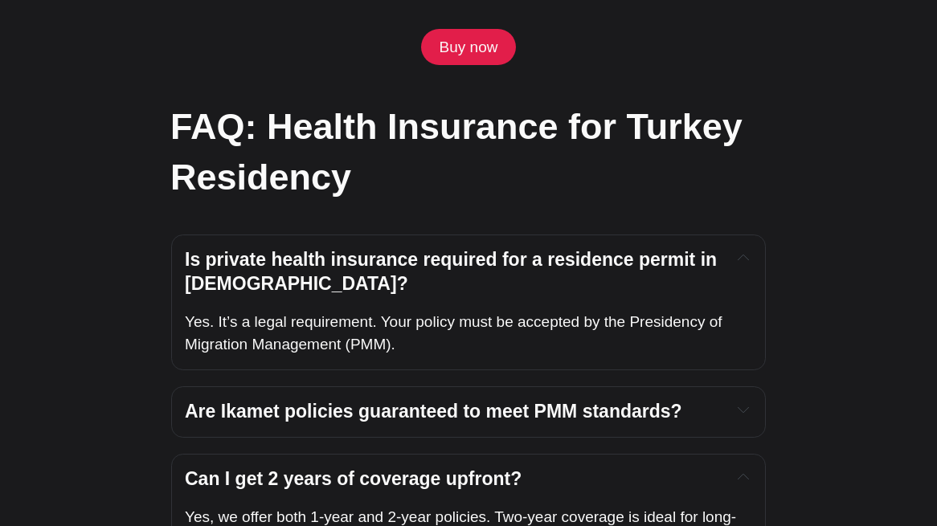
click at [742, 252] on icon "Expand toggle to read content" at bounding box center [743, 257] width 11 height 11
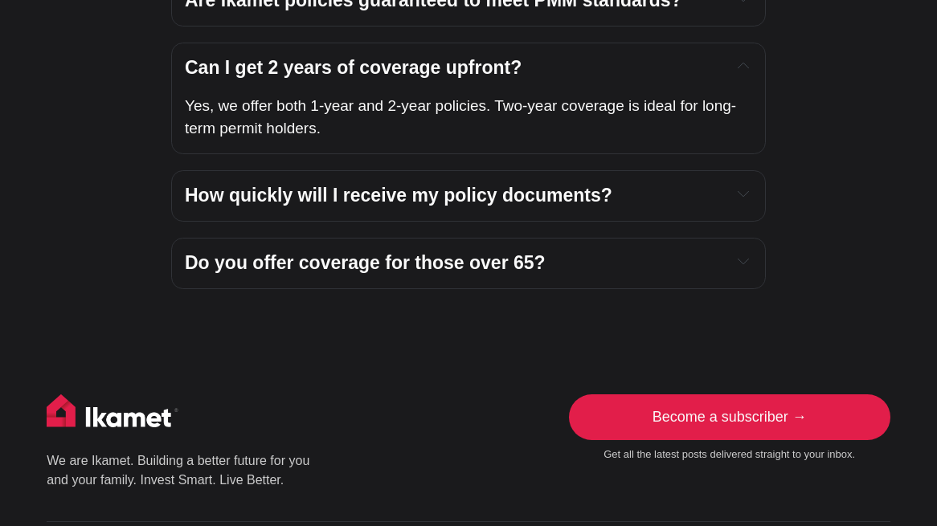
scroll to position [5717, 0]
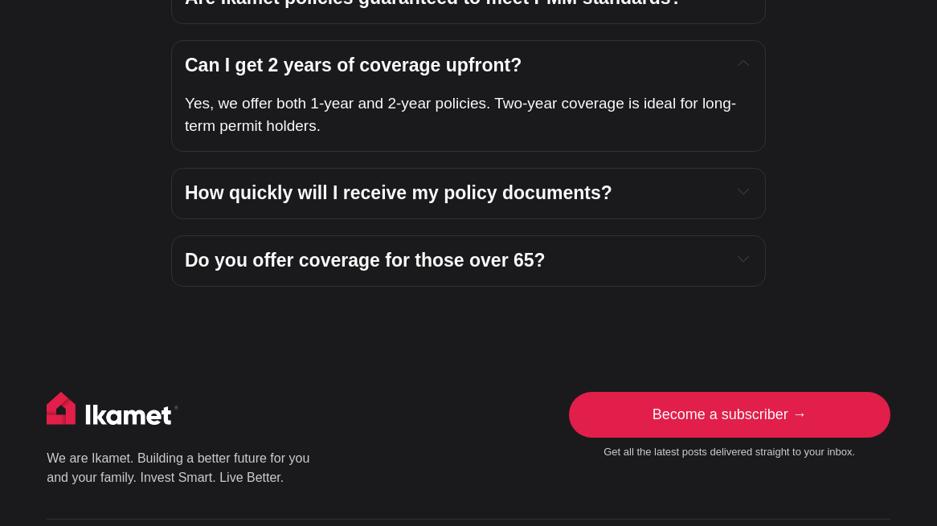
click at [741, 253] on icon "Expand toggle to read content" at bounding box center [743, 258] width 11 height 11
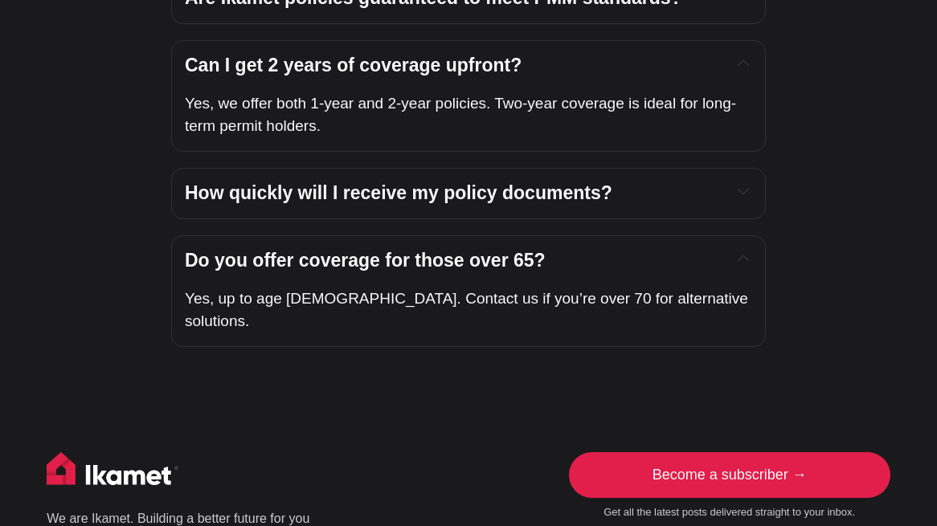
click at [741, 253] on icon "Expand toggle to read content" at bounding box center [743, 258] width 11 height 11
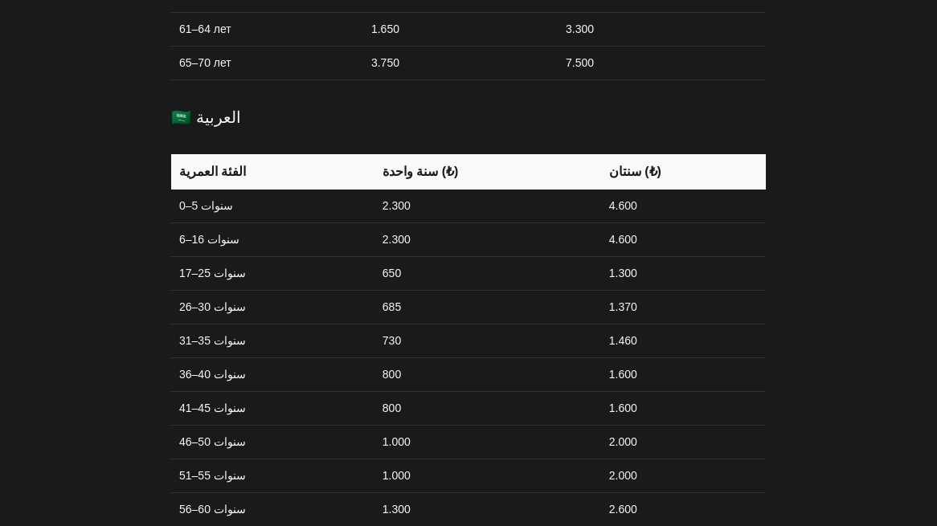
scroll to position [3756, 0]
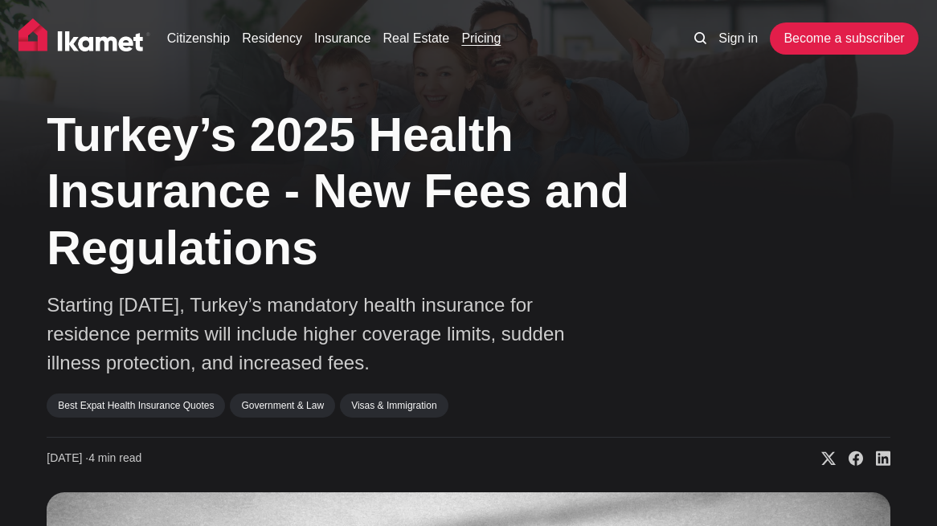
click at [485, 39] on link "Pricing" at bounding box center [480, 38] width 39 height 19
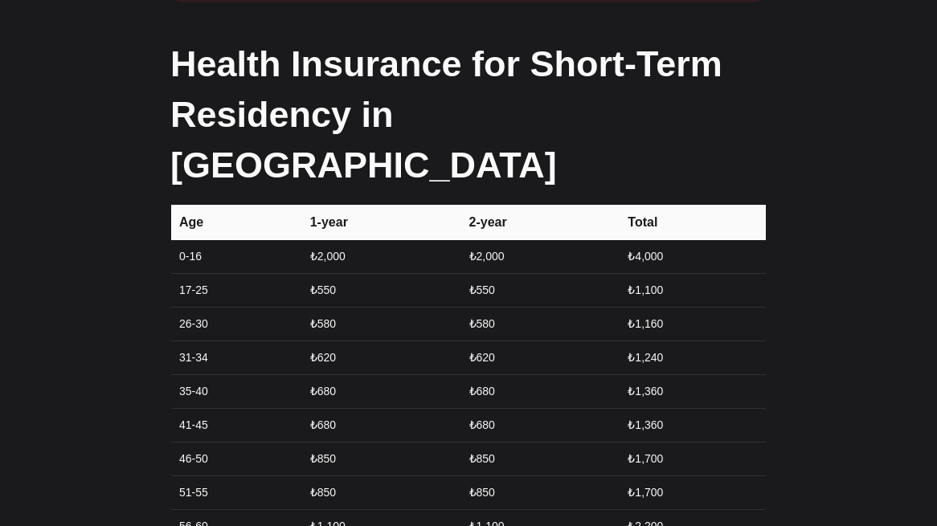
scroll to position [2190, 0]
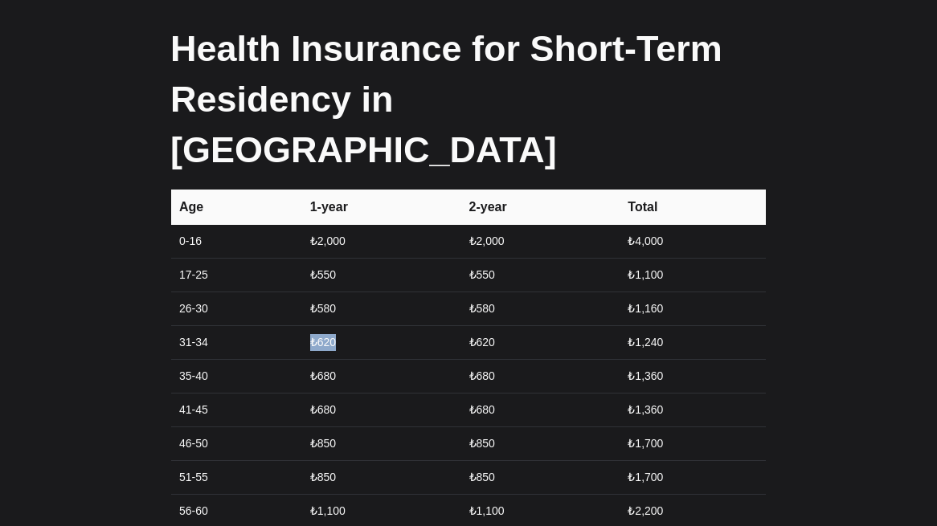
drag, startPoint x: 308, startPoint y: 199, endPoint x: 341, endPoint y: 200, distance: 33.0
click at [343, 325] on td "₺620" at bounding box center [380, 342] width 159 height 34
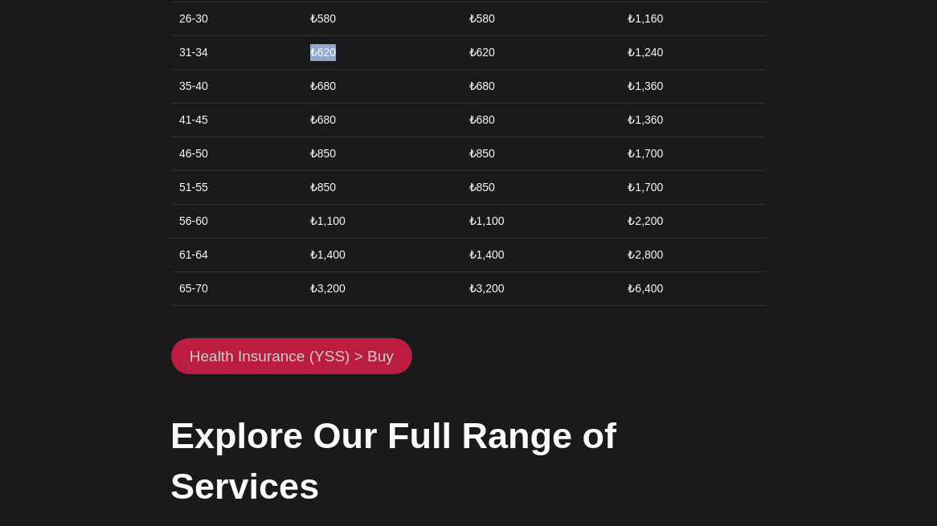
scroll to position [2485, 0]
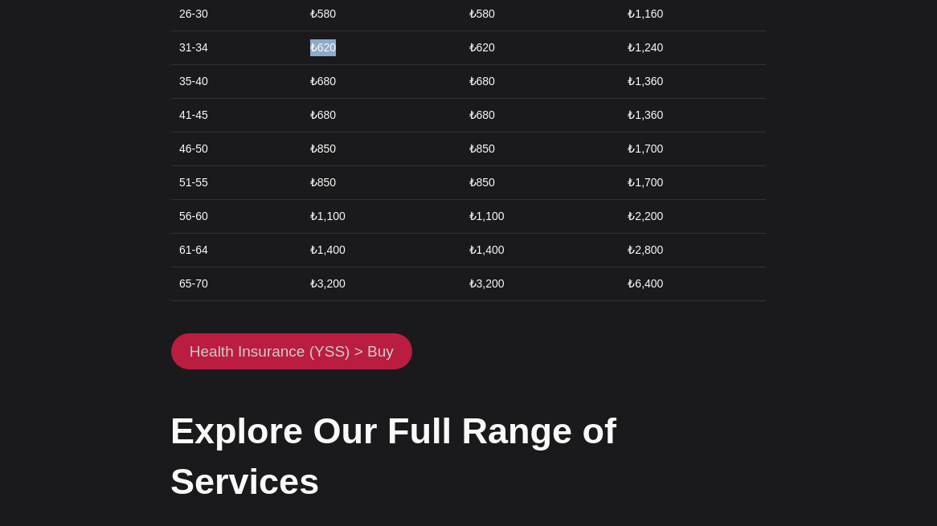
click at [327, 333] on link "Health Insurance (YSS) > Buy" at bounding box center [291, 351] width 241 height 37
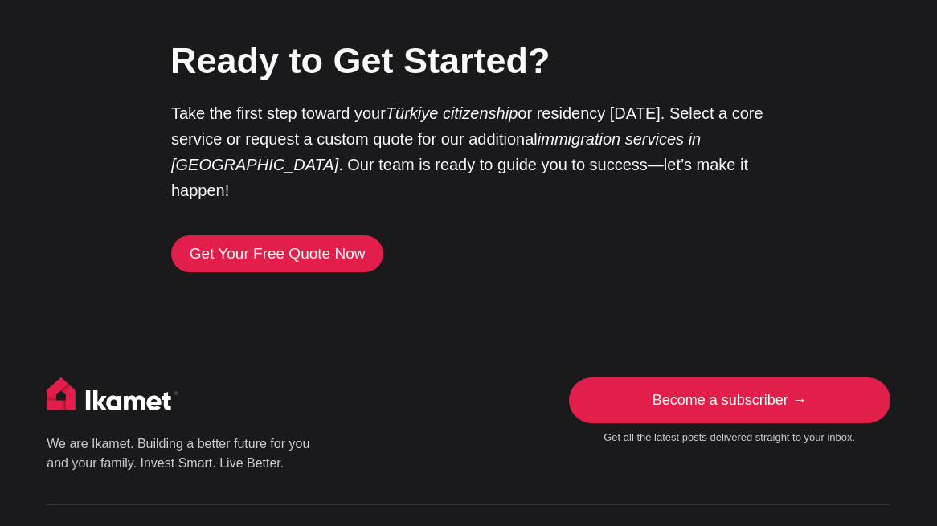
scroll to position [3891, 0]
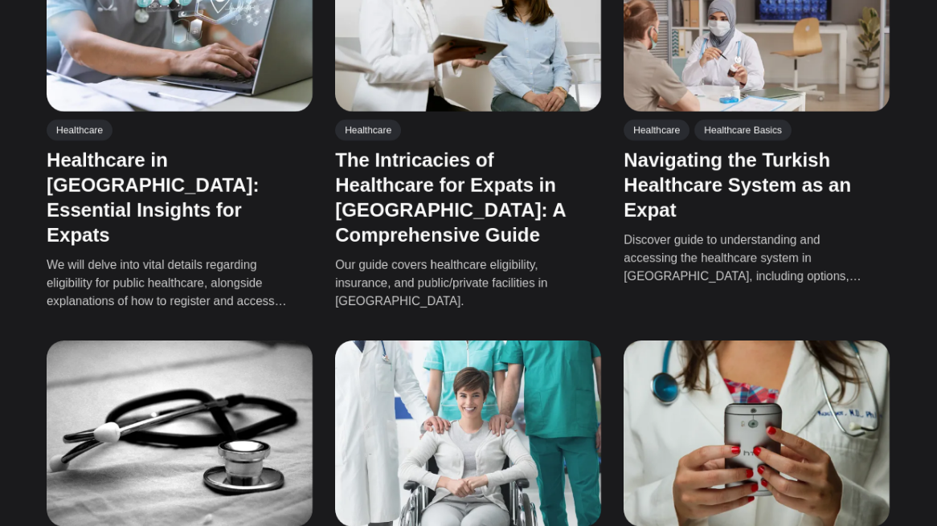
scroll to position [505, 0]
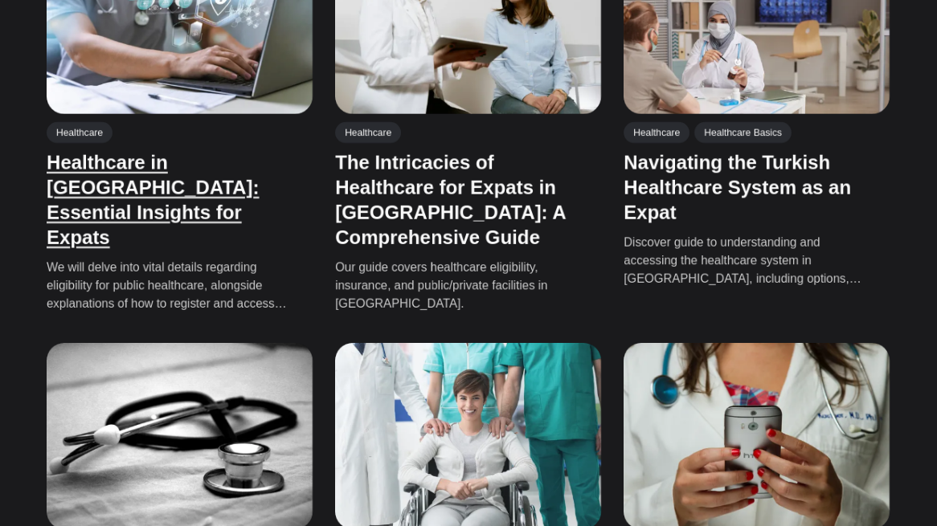
click at [207, 151] on link "Healthcare in [GEOGRAPHIC_DATA]: Essential Insights for Expats" at bounding box center [153, 199] width 212 height 97
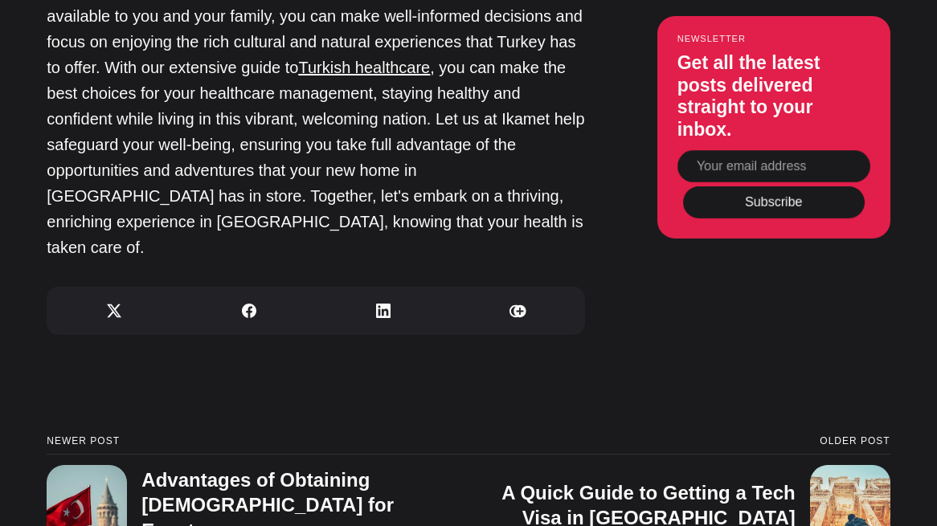
scroll to position [4767, 0]
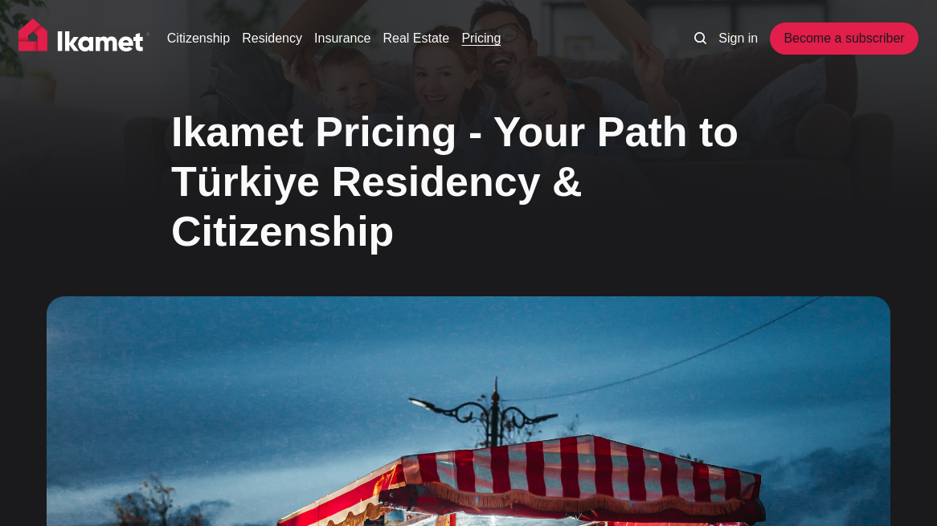
scroll to position [3891, 0]
